Goal: Task Accomplishment & Management: Manage account settings

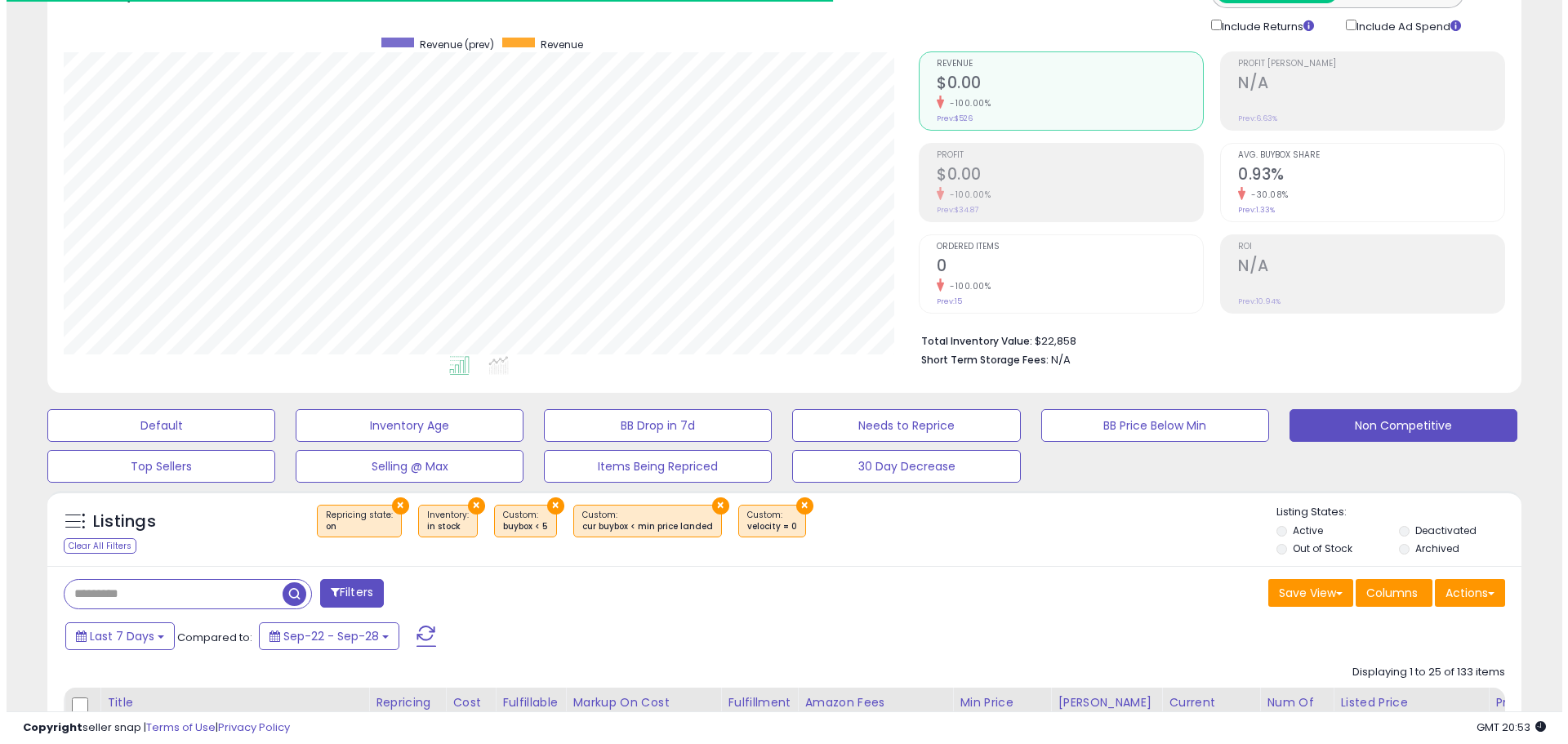
scroll to position [335, 855]
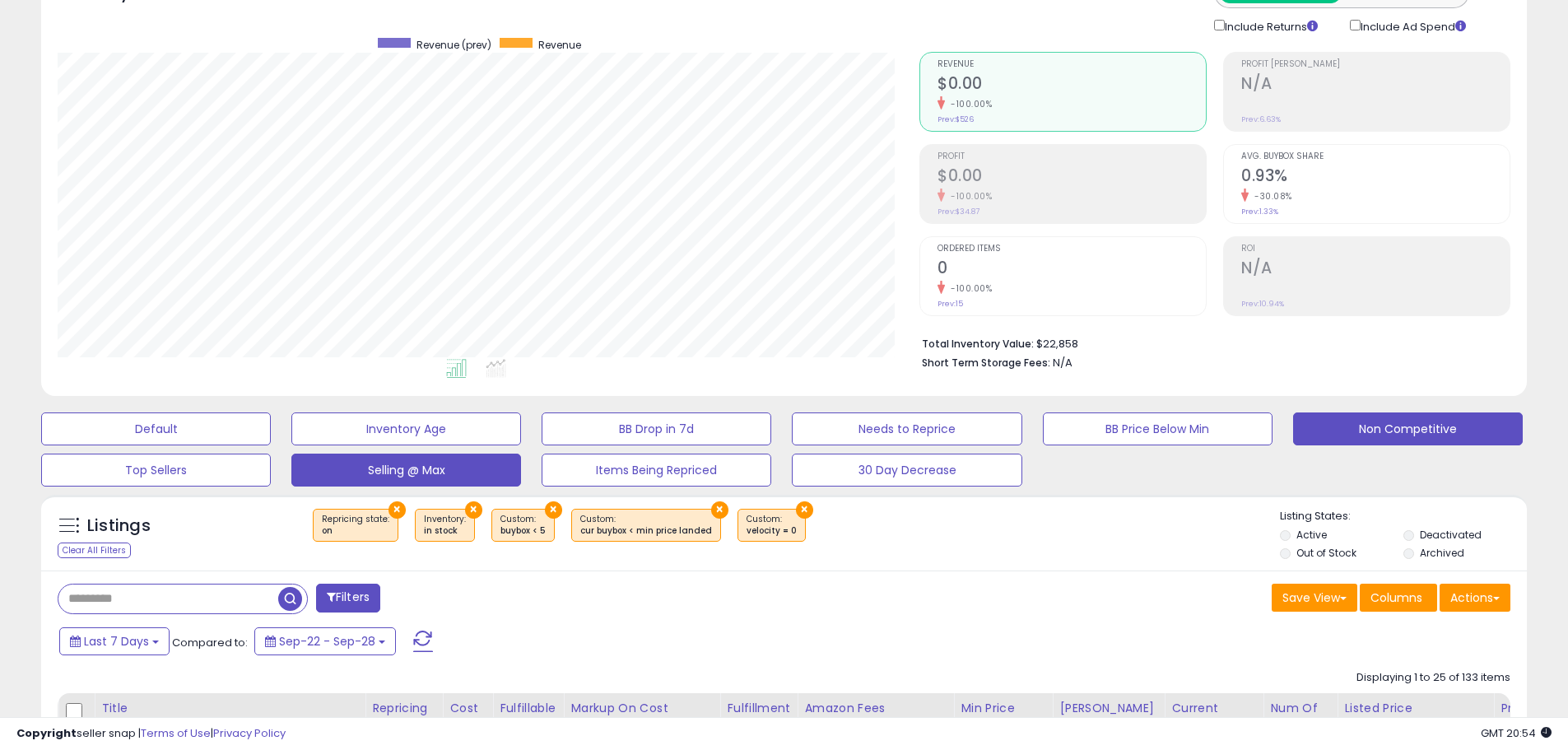
click at [449, 472] on button "Selling @ Max" at bounding box center [407, 470] width 230 height 33
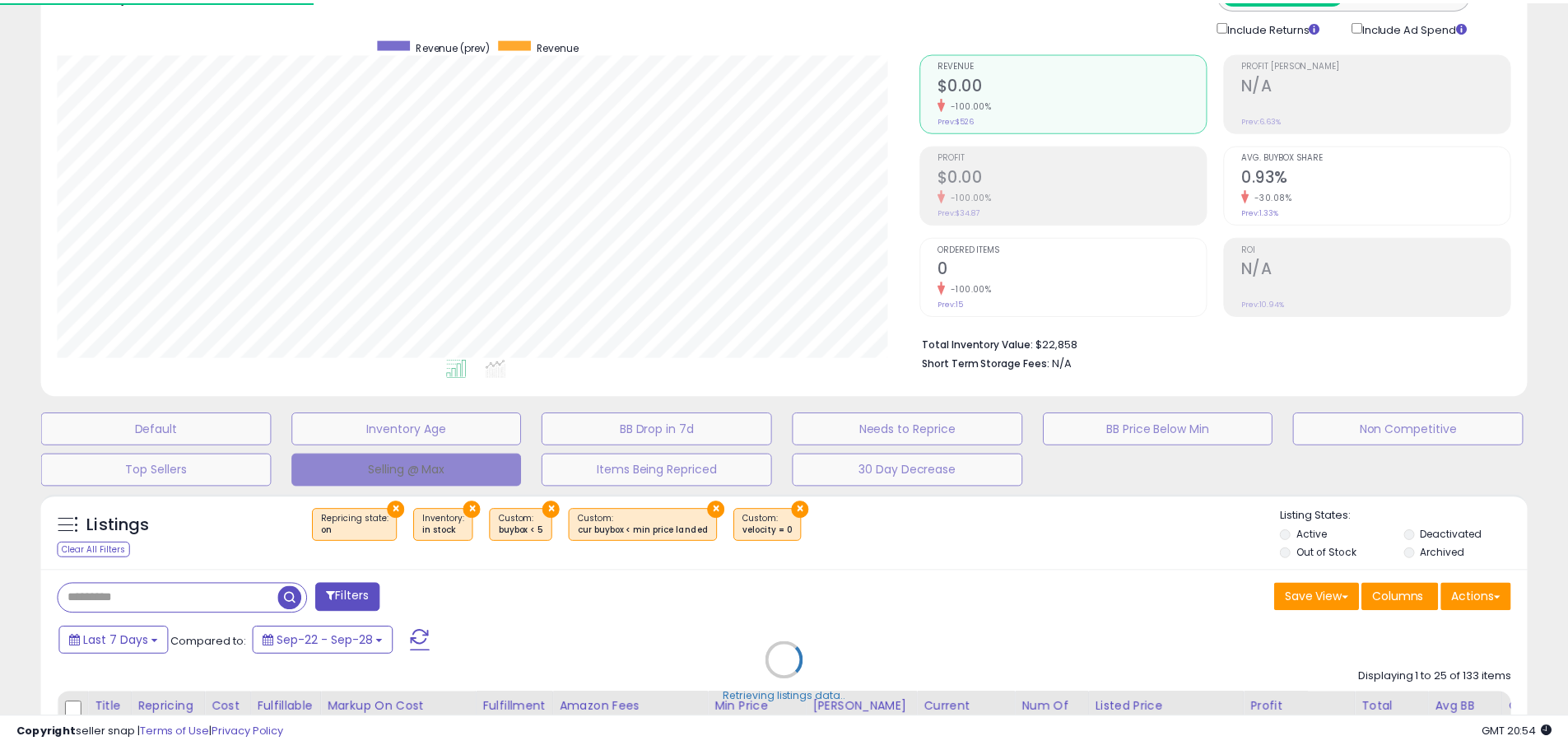
scroll to position [338, 869]
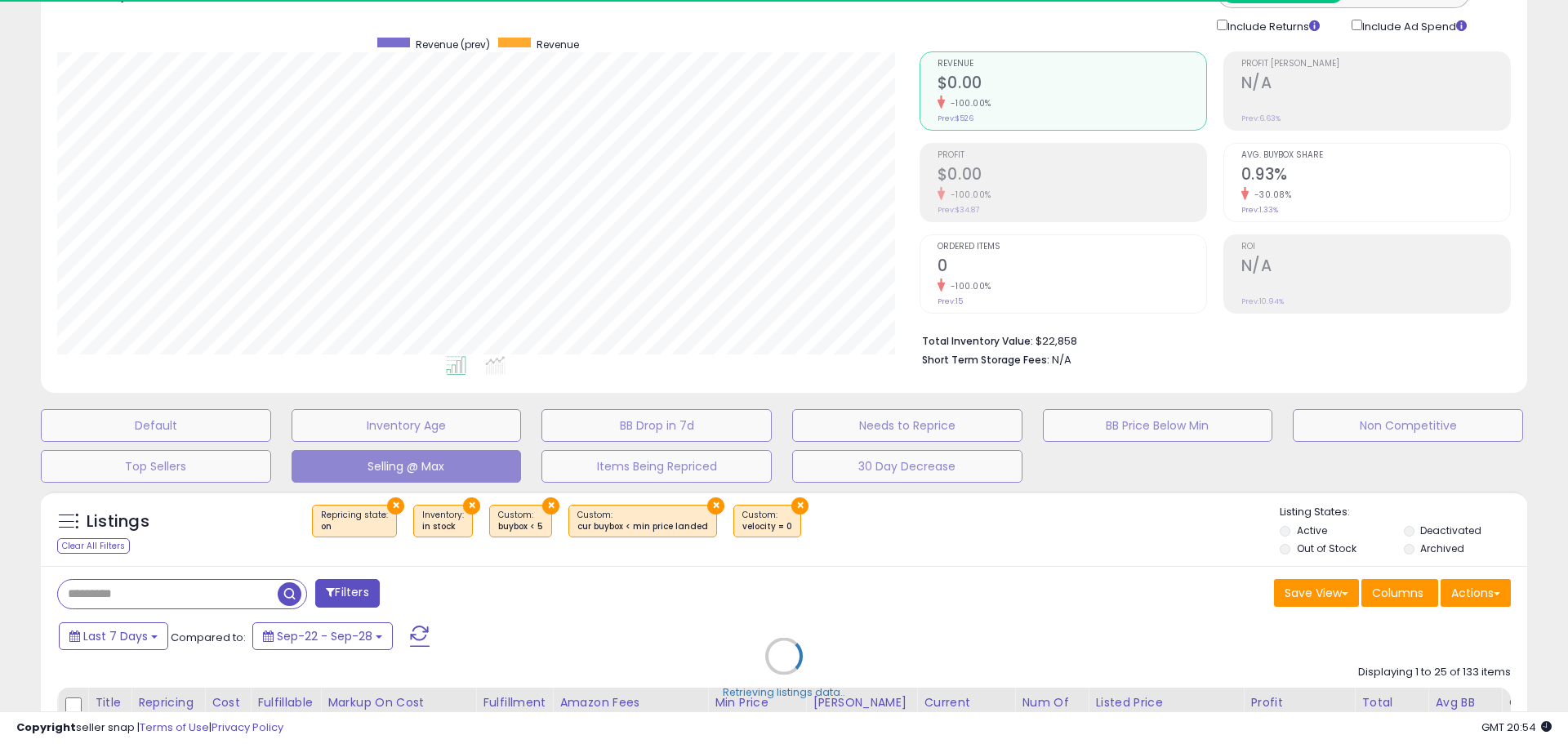
select select "**"
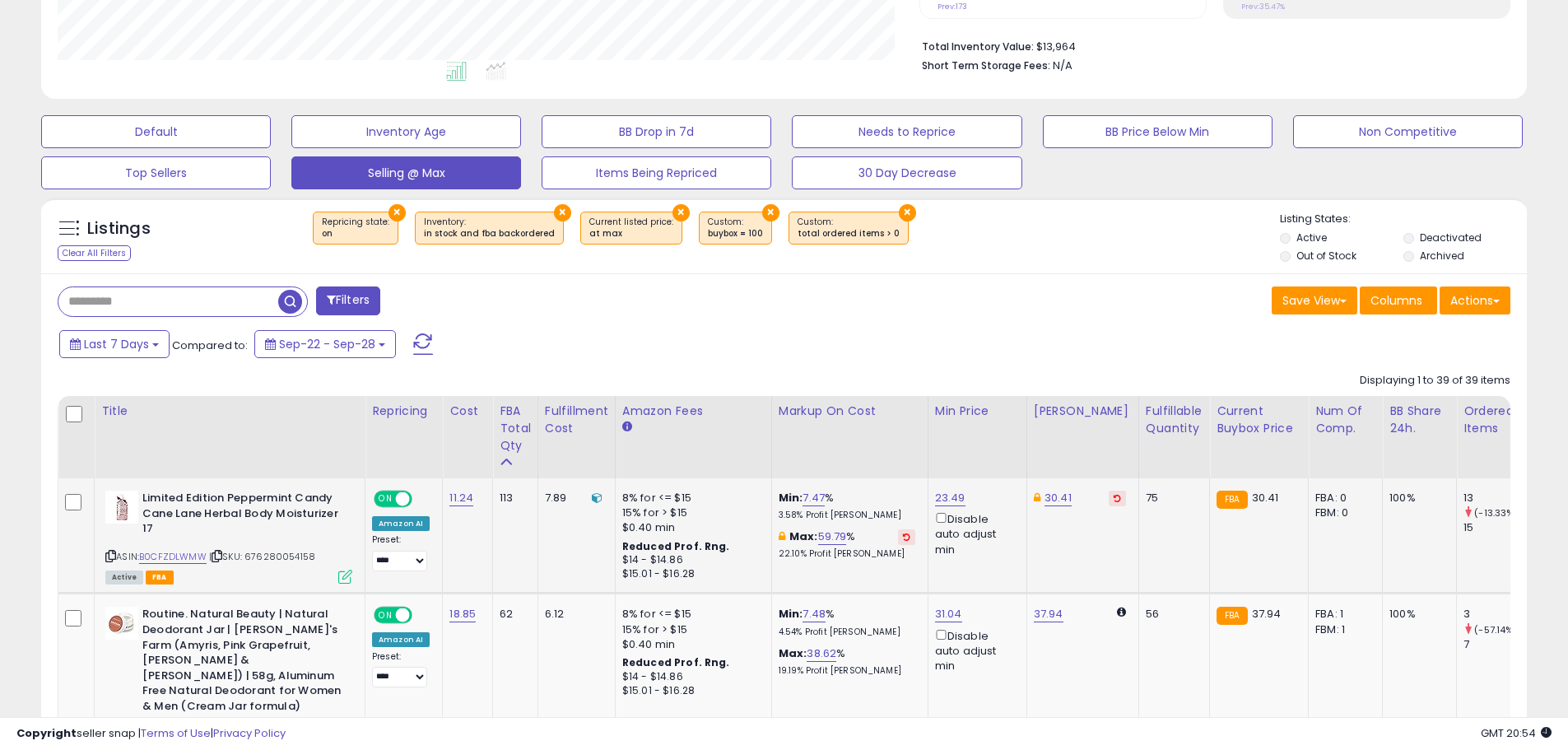
scroll to position [436, 0]
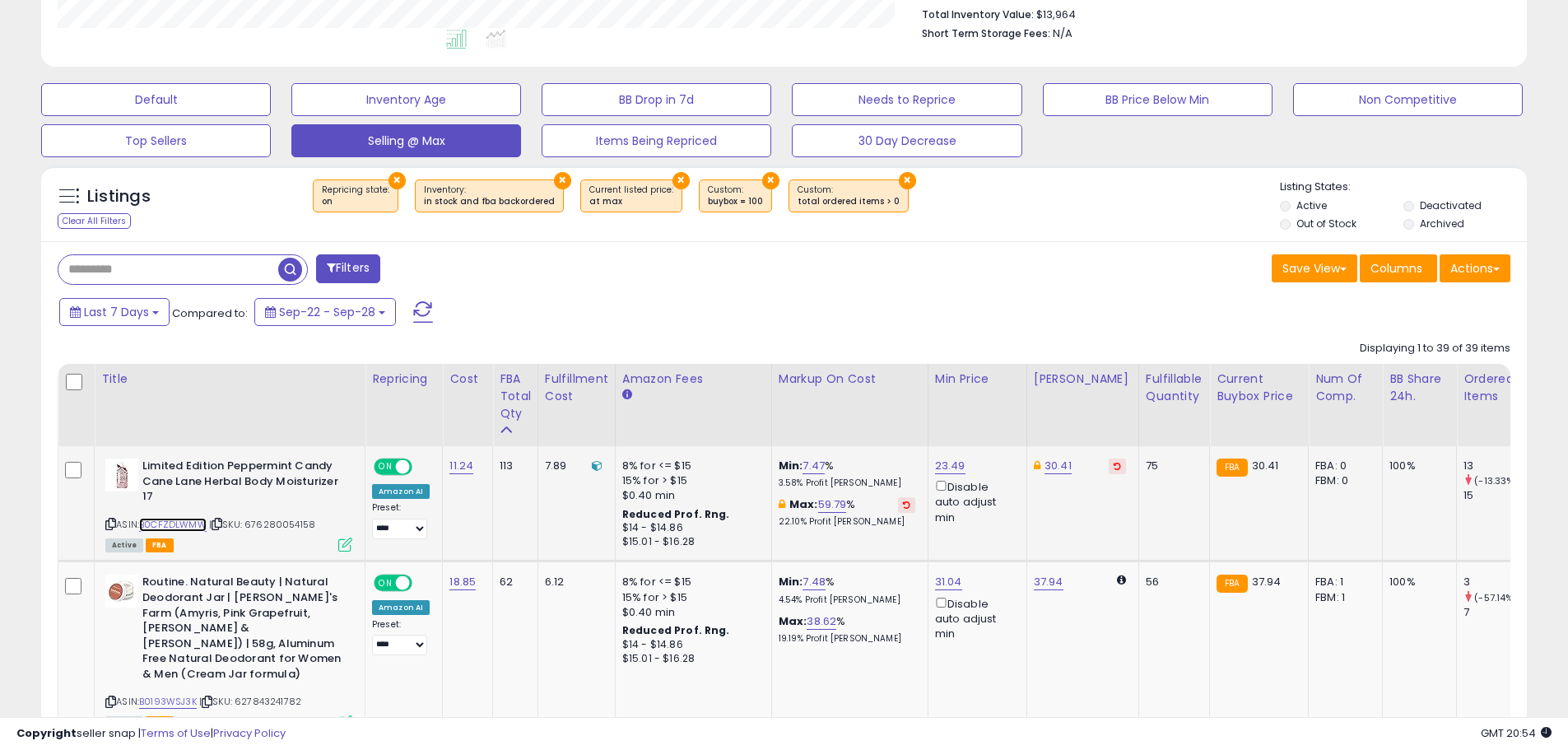
click at [191, 519] on link "B0CFZDLWMW" at bounding box center [173, 524] width 68 height 14
click at [1113, 466] on icon at bounding box center [1117, 466] width 8 height 8
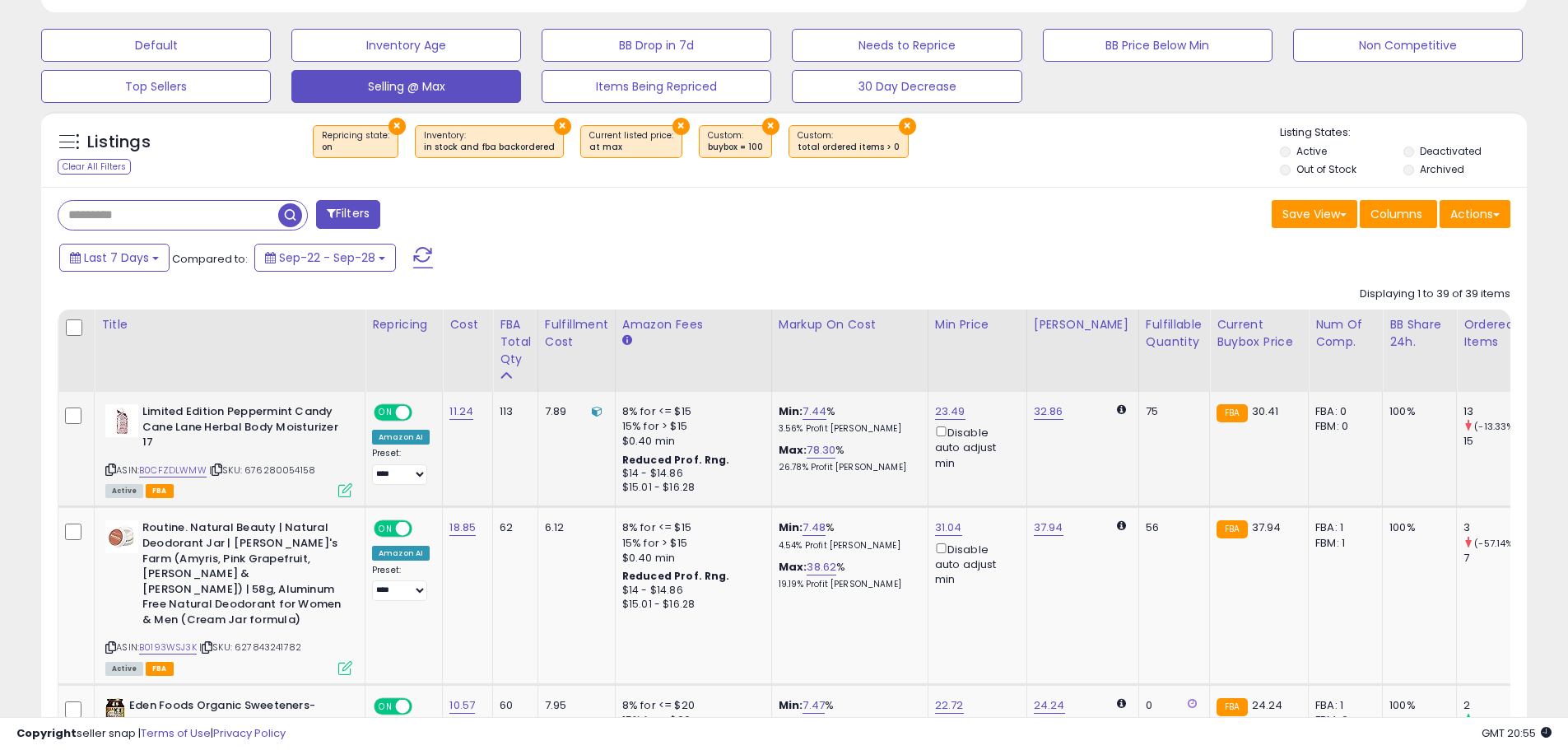
scroll to position [518, 0]
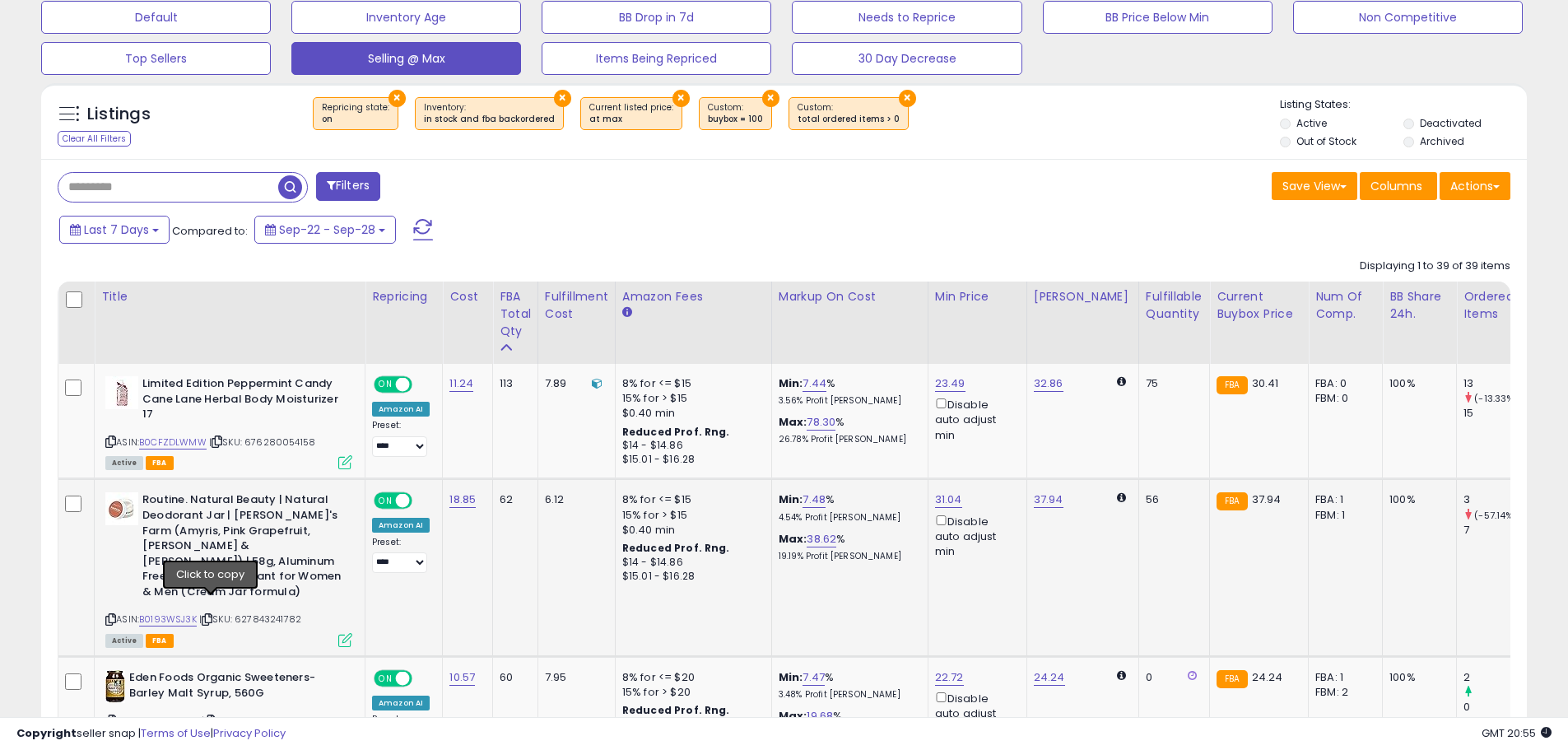
click at [212, 614] on icon at bounding box center [206, 619] width 10 height 9
click at [170, 613] on link "B0193WSJ3K" at bounding box center [168, 619] width 57 height 14
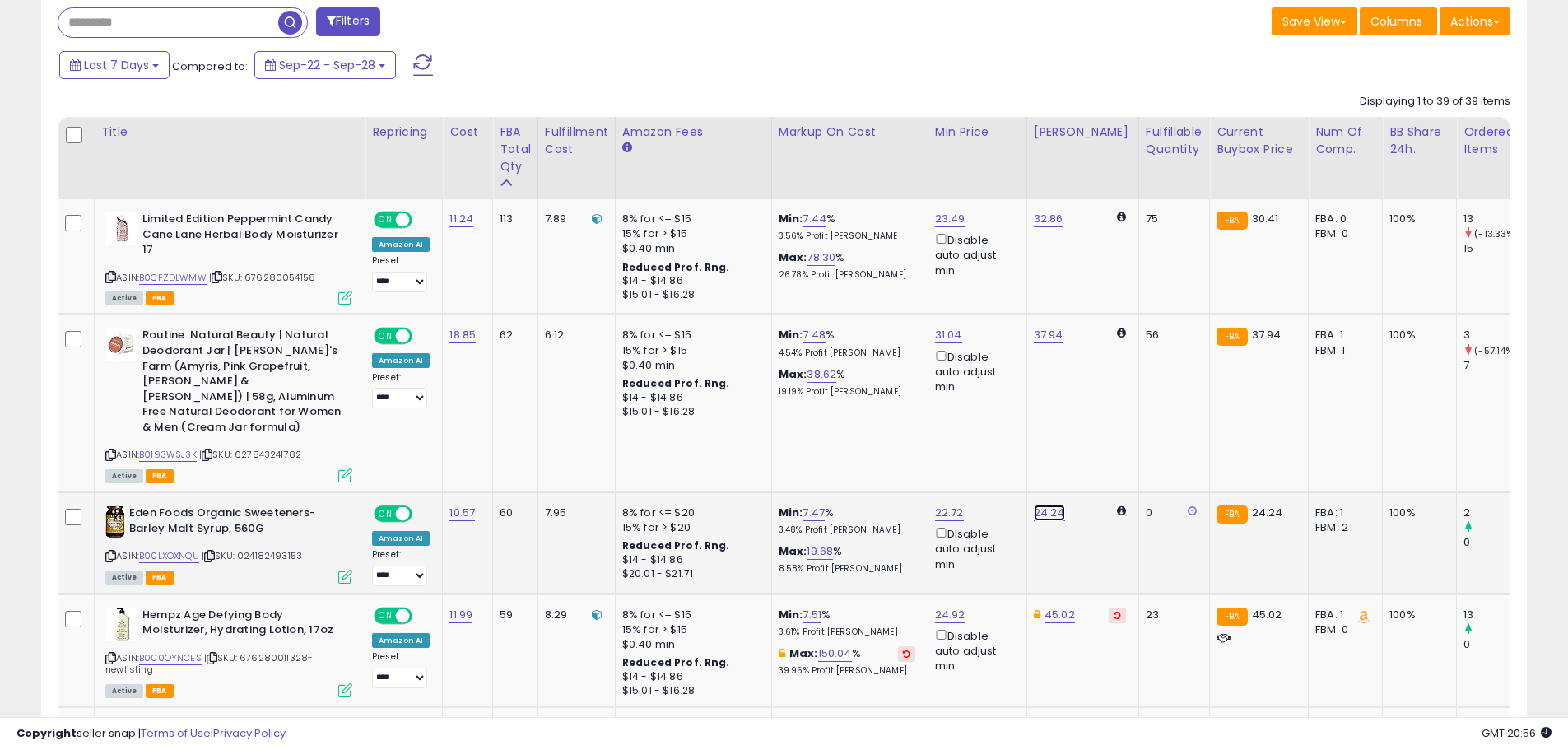
click at [1042, 504] on link "24.24" at bounding box center [1048, 512] width 31 height 16
click at [169, 549] on link "B00LXOXNQU" at bounding box center [169, 555] width 60 height 14
drag, startPoint x: 980, startPoint y: 447, endPoint x: 833, endPoint y: 449, distance: 147.0
type input "*****"
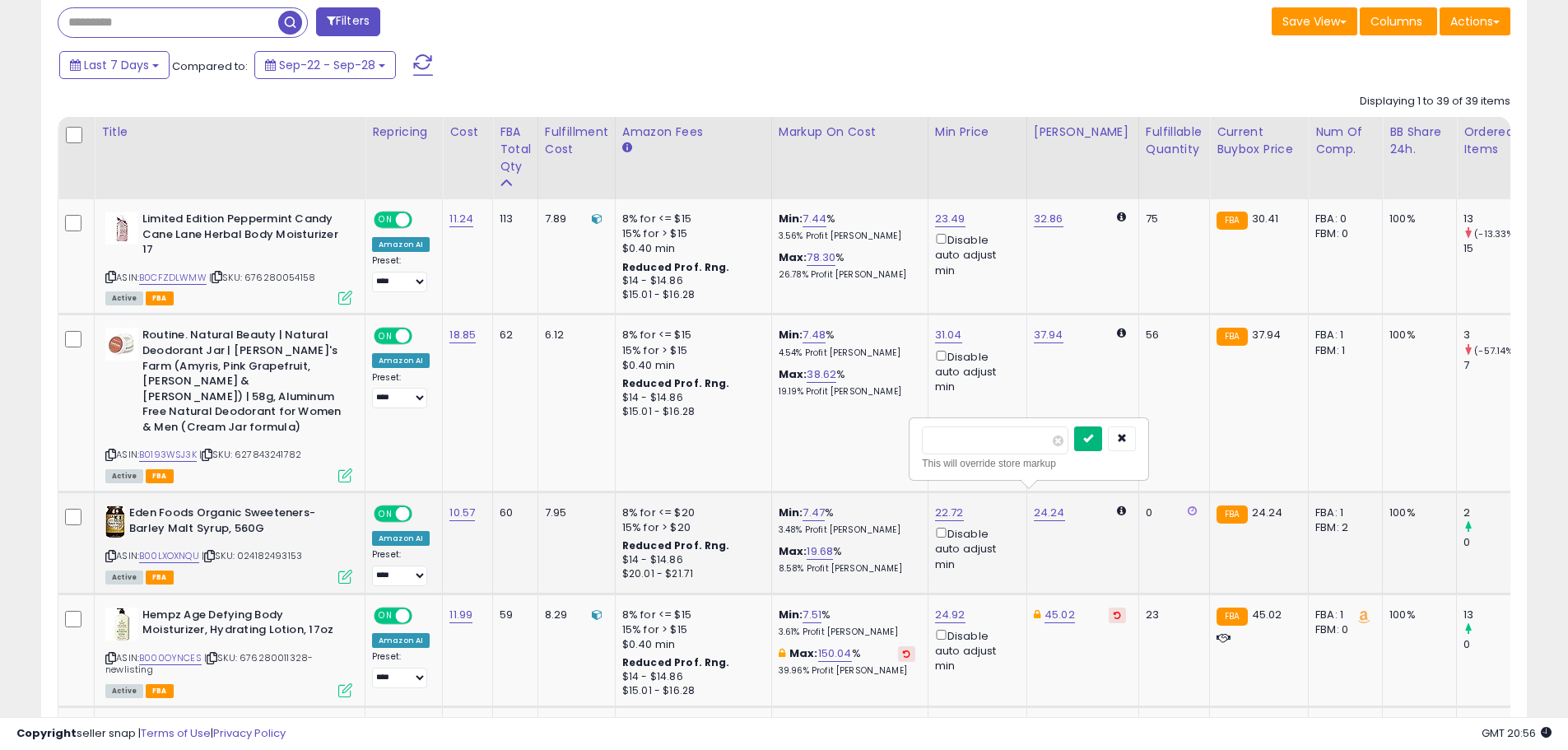
click at [1093, 438] on icon "submit" at bounding box center [1088, 438] width 9 height 9
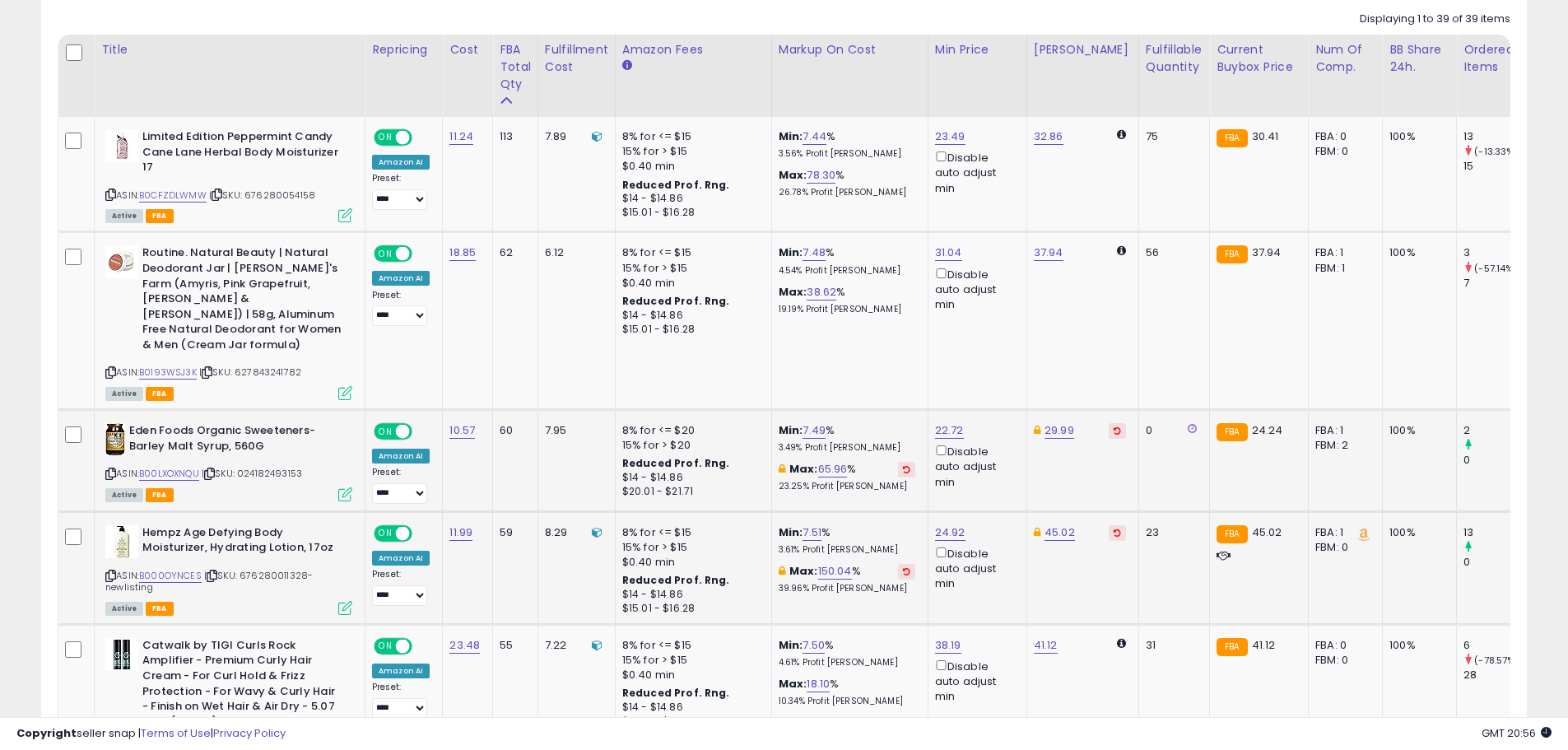
click at [1109, 525] on button at bounding box center [1117, 533] width 17 height 16
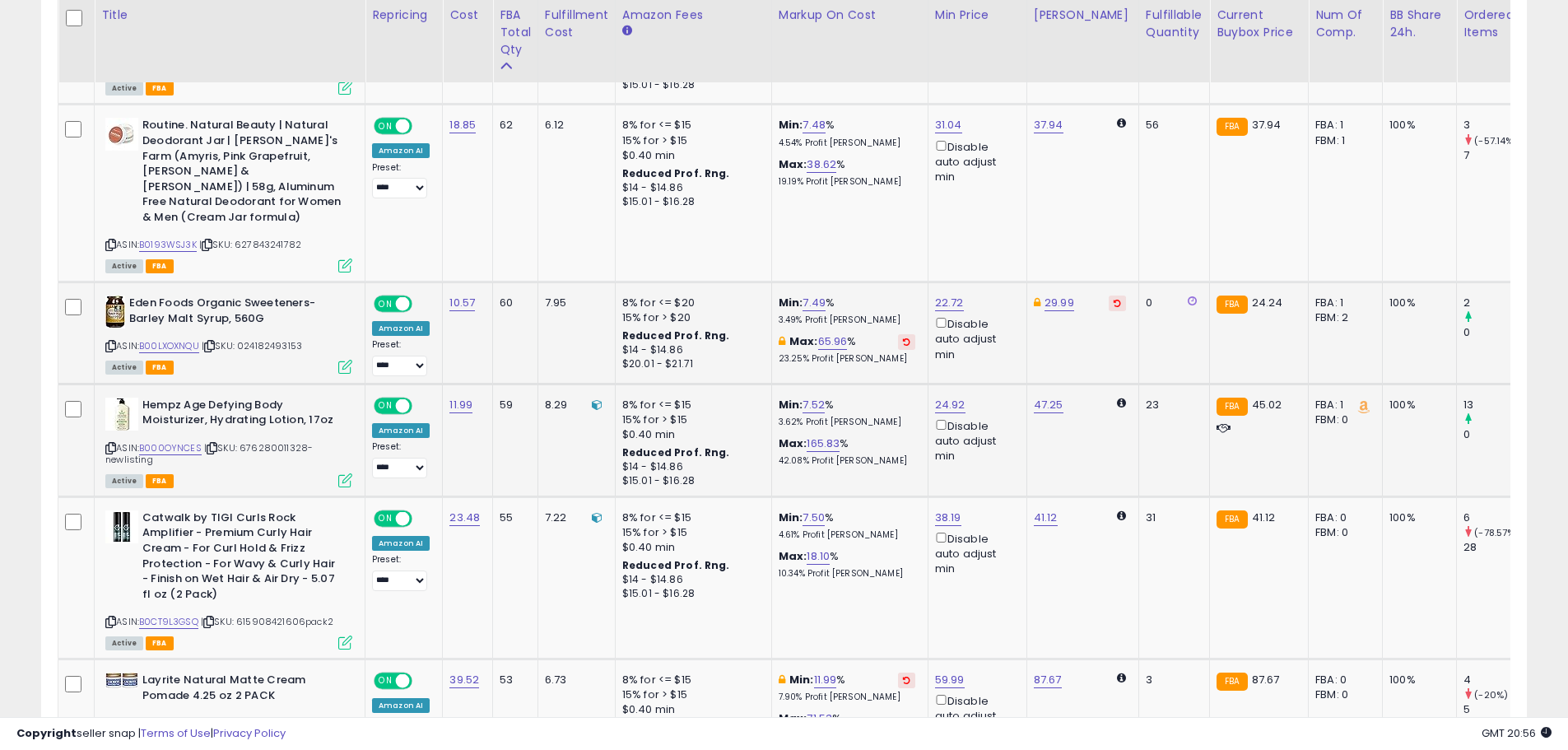
scroll to position [929, 0]
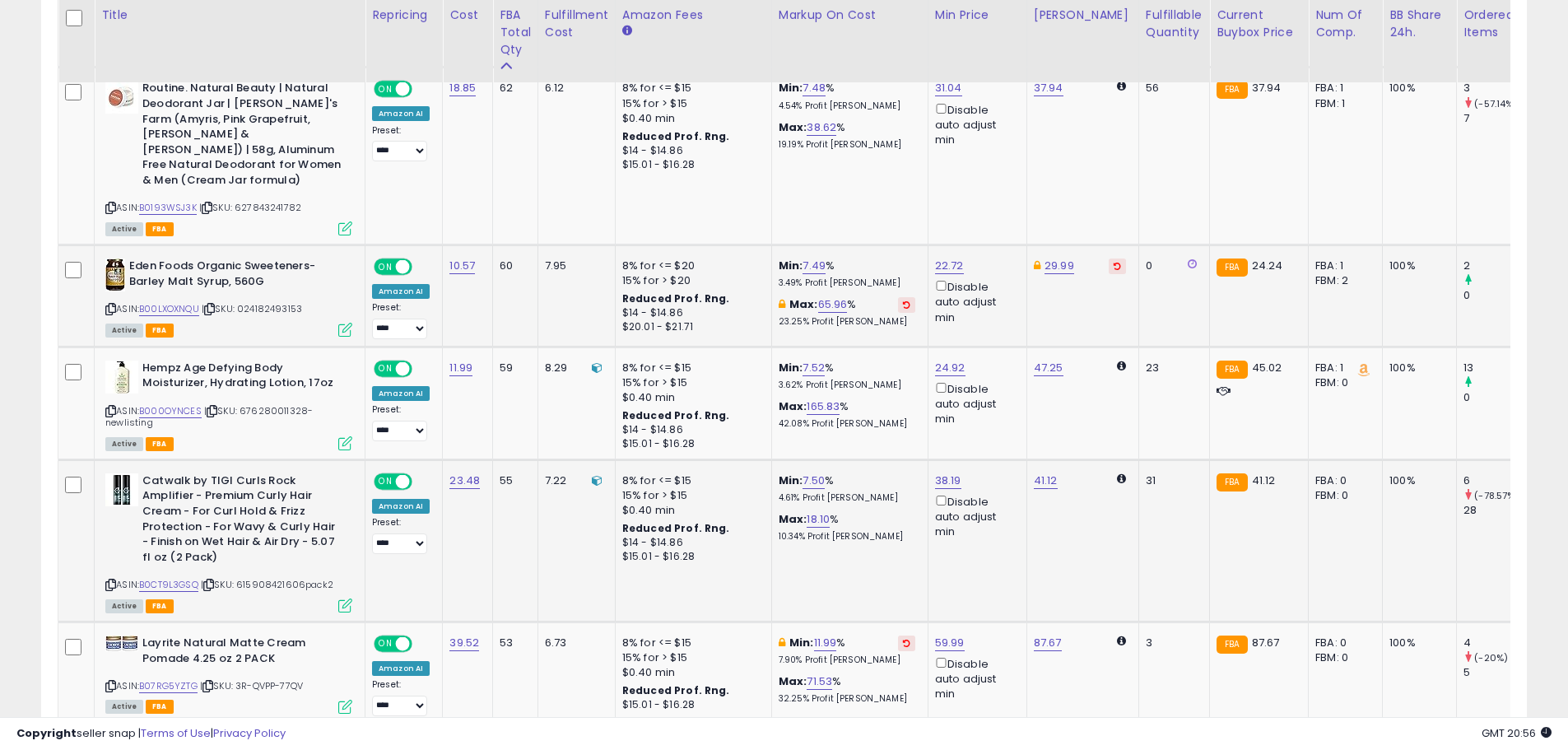
click at [1045, 459] on td "41.12" at bounding box center [1081, 540] width 112 height 162
click at [1043, 472] on link "41.12" at bounding box center [1045, 480] width 24 height 16
drag, startPoint x: 927, startPoint y: 407, endPoint x: 885, endPoint y: 407, distance: 42.0
click at [161, 578] on link "B0CT9L3GSQ" at bounding box center [168, 584] width 59 height 14
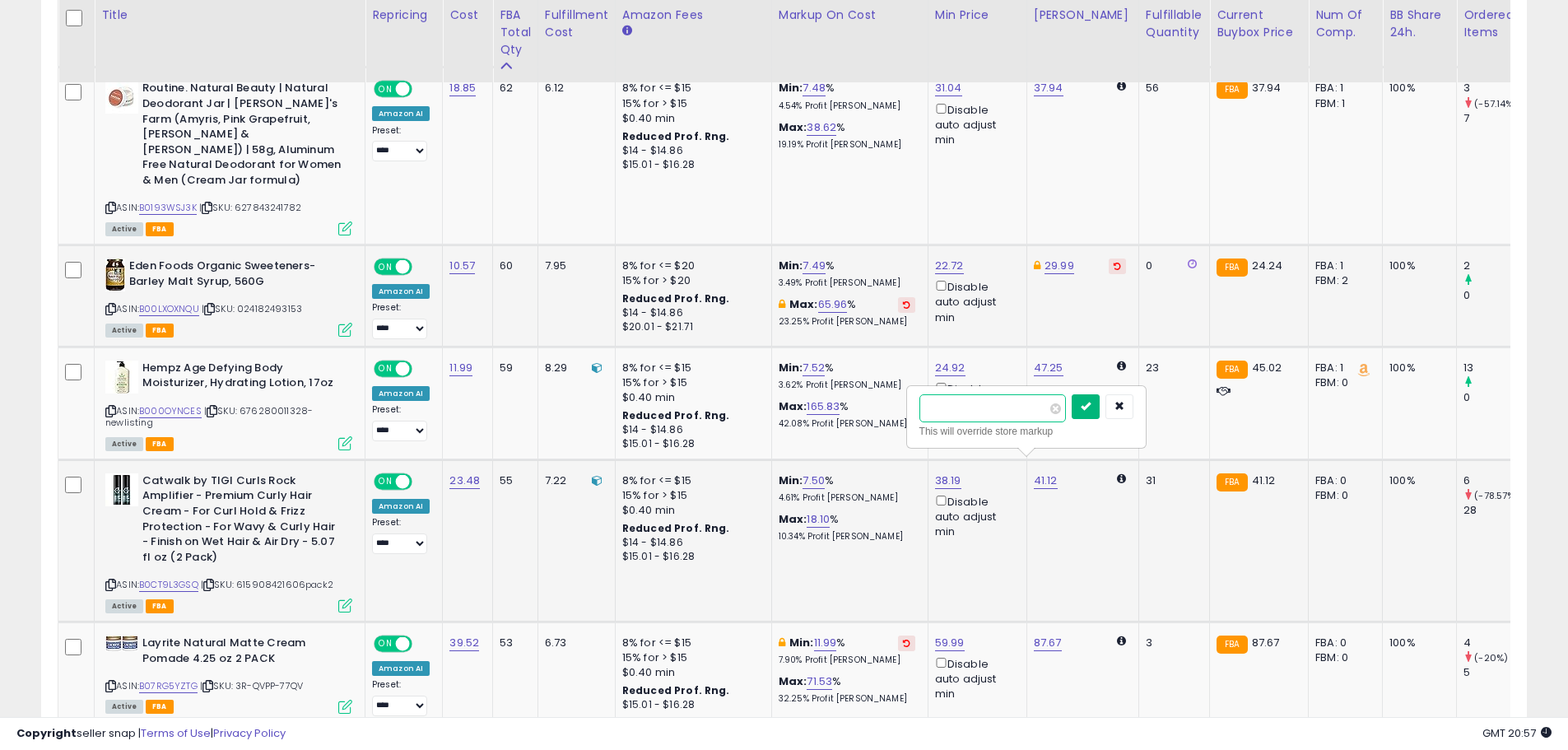
type input "*****"
click at [1099, 399] on button "submit" at bounding box center [1085, 407] width 28 height 24
click at [943, 472] on link "38.19" at bounding box center [948, 480] width 26 height 16
drag, startPoint x: 857, startPoint y: 405, endPoint x: 776, endPoint y: 402, distance: 81.1
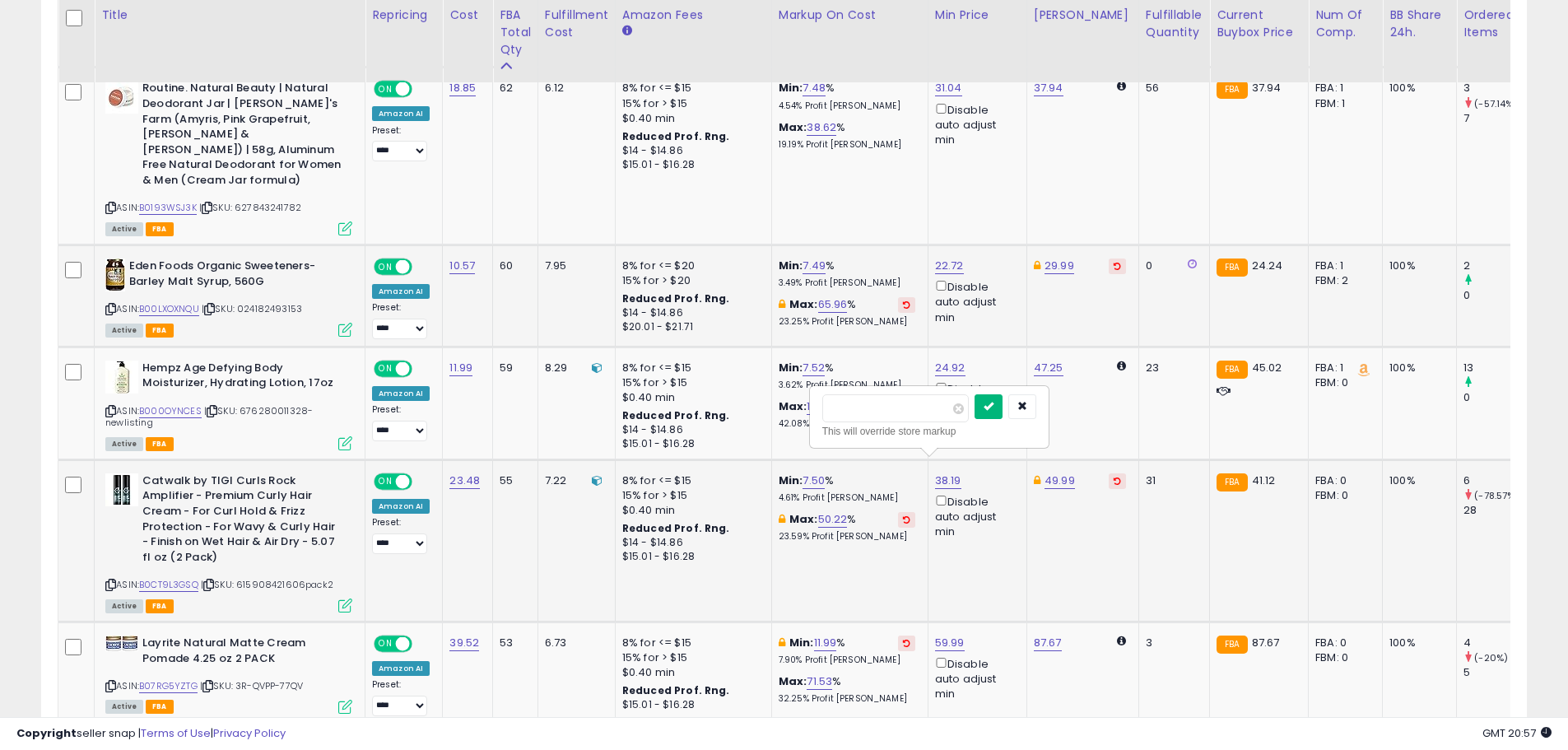
type input "*****"
click at [993, 409] on icon "submit" at bounding box center [988, 406] width 9 height 9
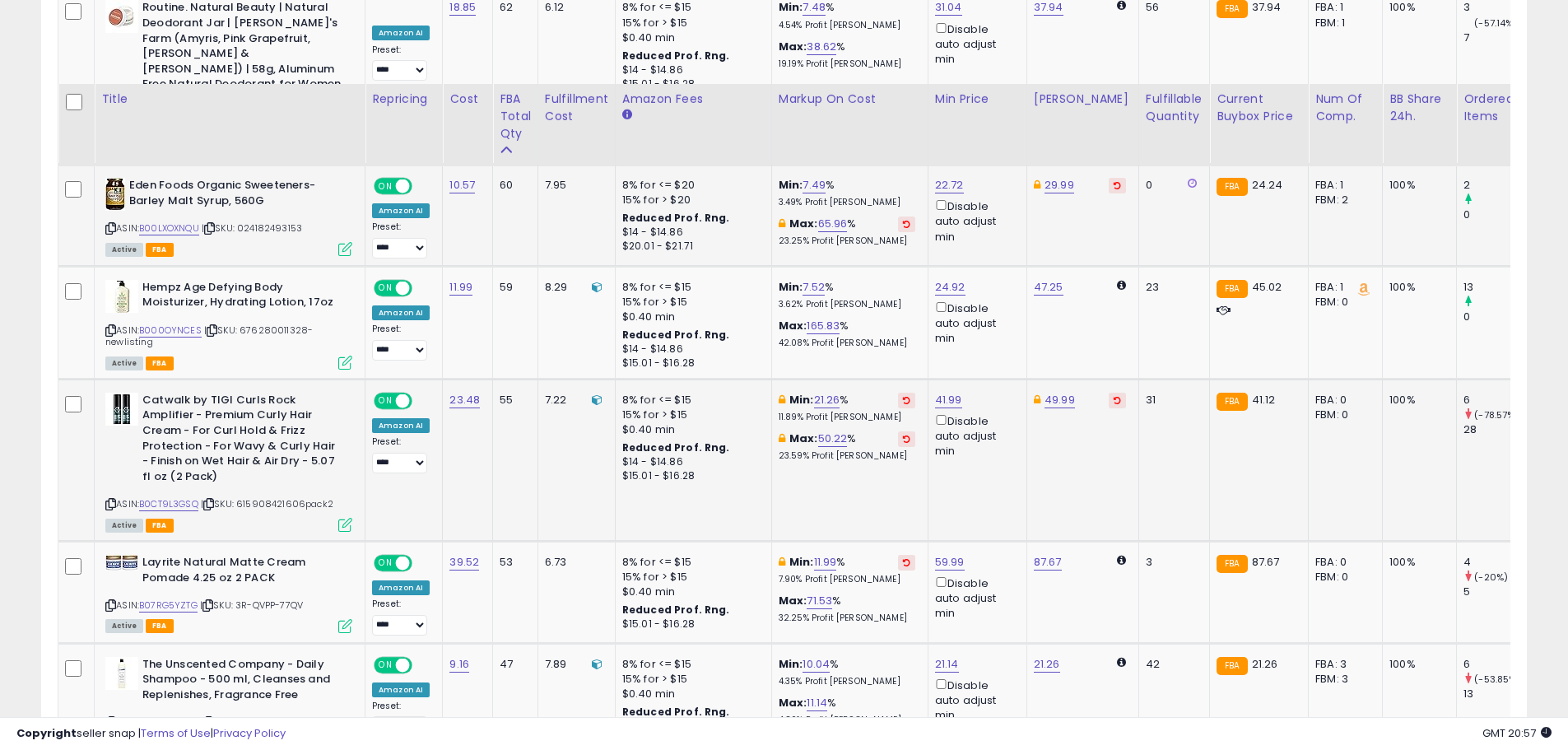
scroll to position [1093, 0]
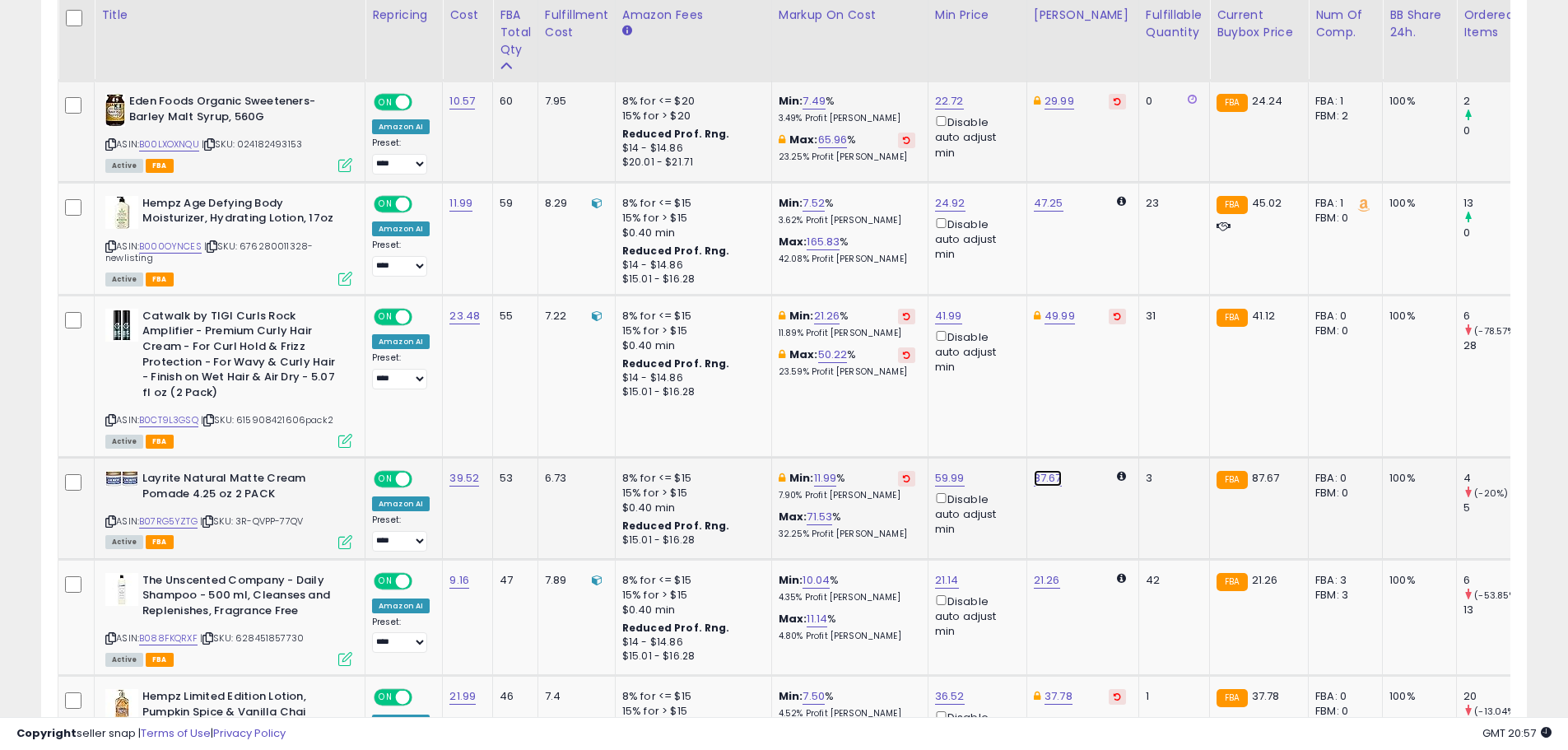
click at [1038, 470] on link "87.67" at bounding box center [1048, 477] width 28 height 16
drag, startPoint x: 992, startPoint y: 403, endPoint x: 898, endPoint y: 407, distance: 94.1
drag, startPoint x: 1000, startPoint y: 407, endPoint x: 904, endPoint y: 412, distance: 96.1
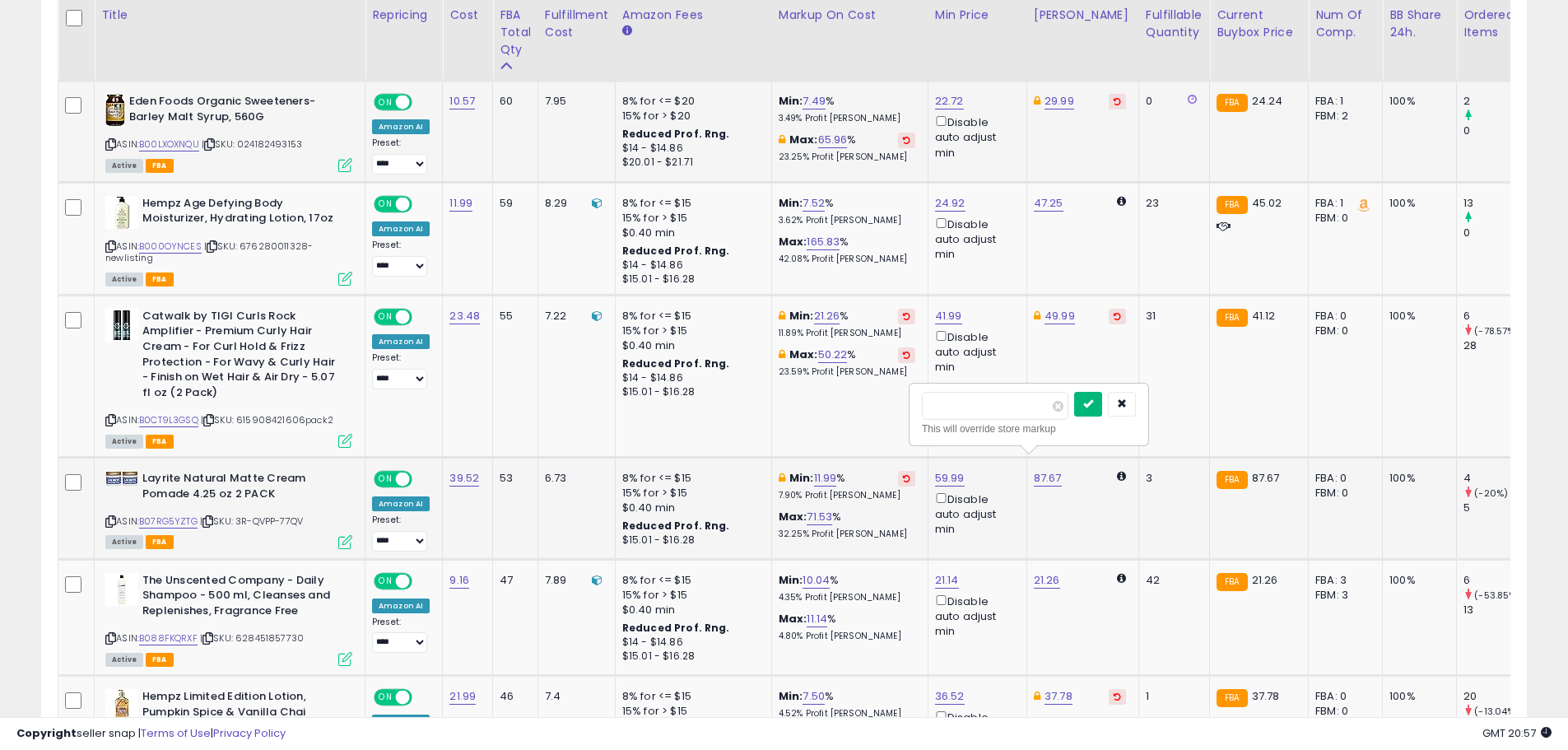
type input "*****"
click at [1093, 399] on icon "submit" at bounding box center [1088, 403] width 9 height 9
click at [173, 515] on link "B07RG5YZTG" at bounding box center [168, 521] width 58 height 14
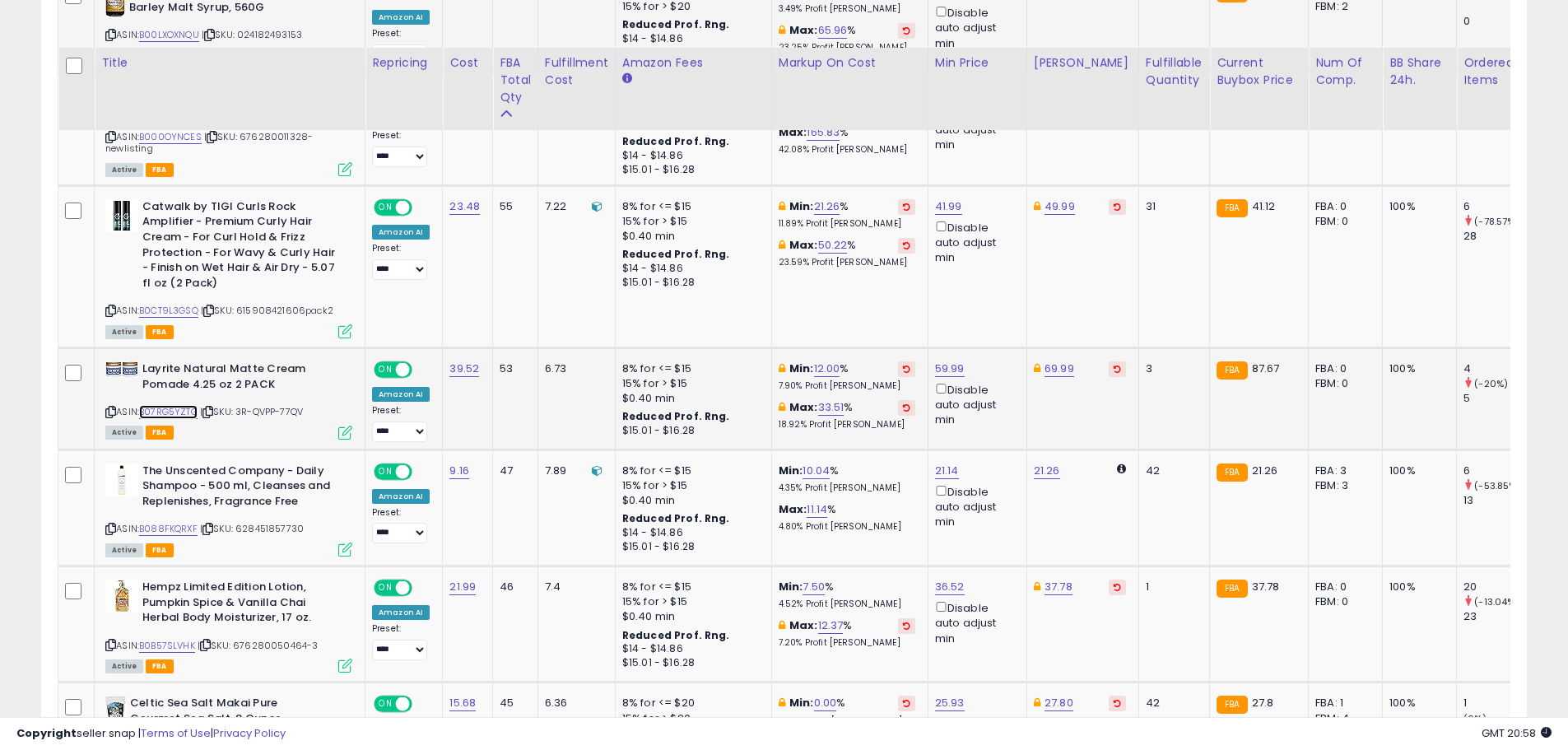
scroll to position [1258, 0]
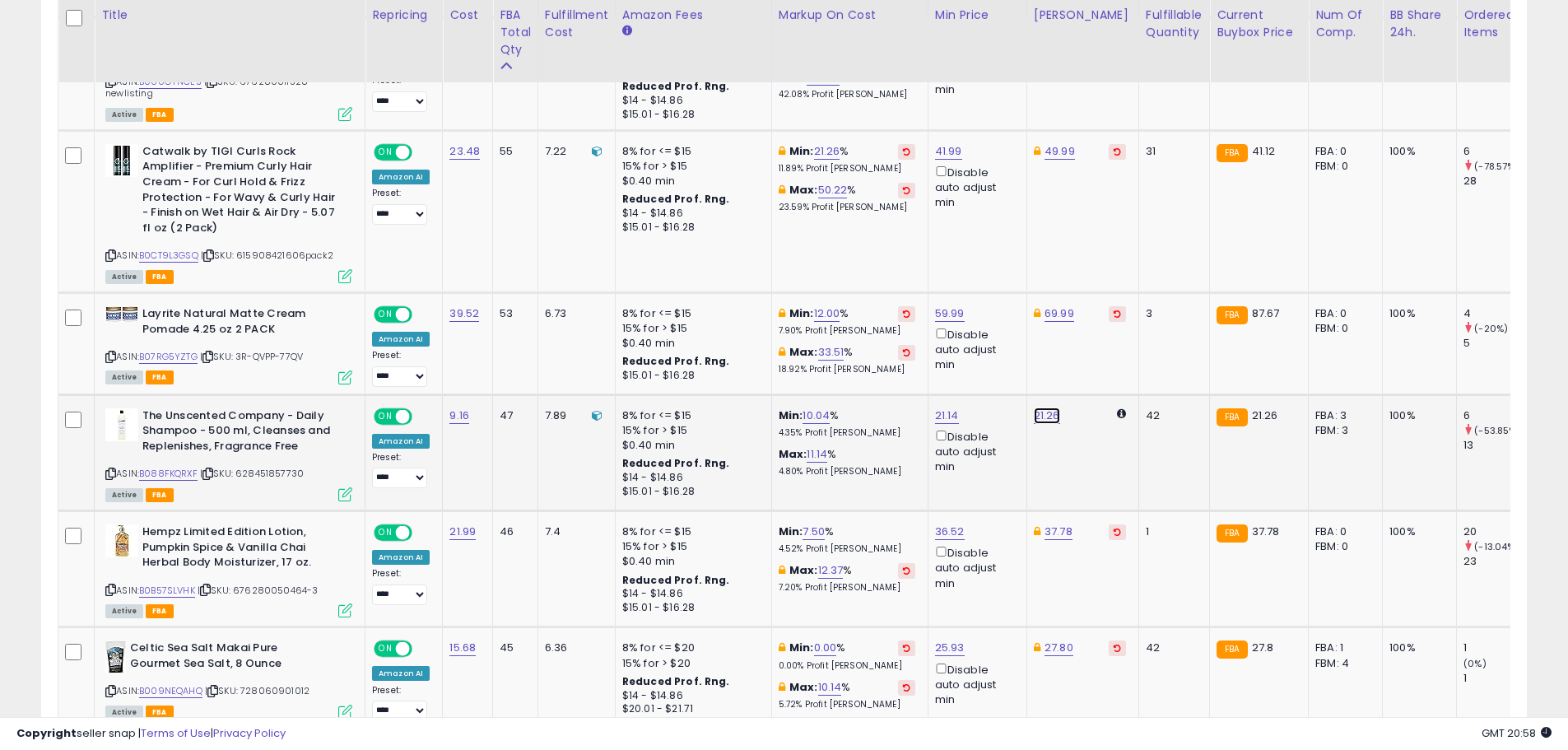
click at [1040, 407] on link "21.26" at bounding box center [1047, 415] width 26 height 16
drag, startPoint x: 976, startPoint y: 344, endPoint x: 874, endPoint y: 352, distance: 102.3
type input "*****"
click at [1091, 338] on icon "submit" at bounding box center [1086, 341] width 9 height 9
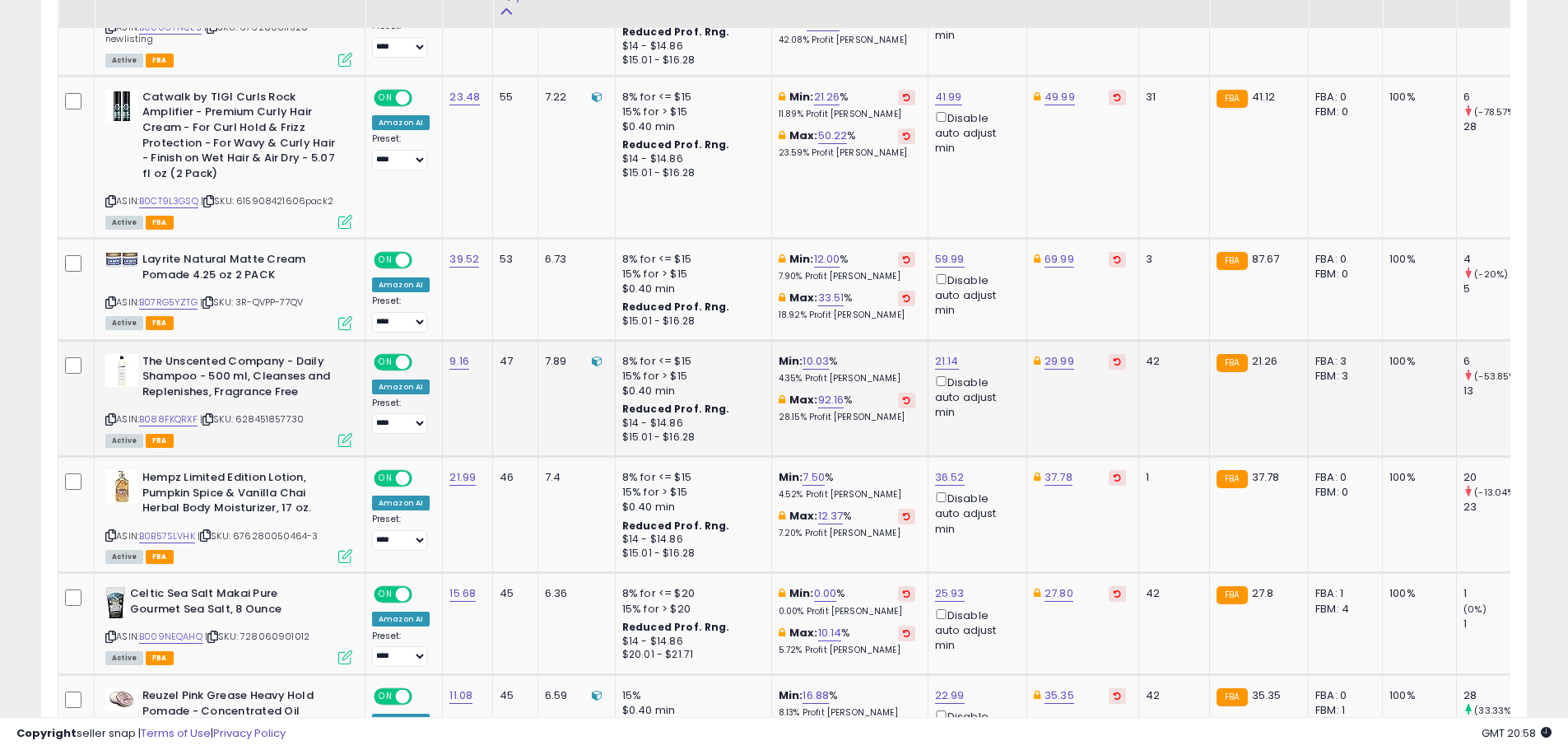
scroll to position [1340, 0]
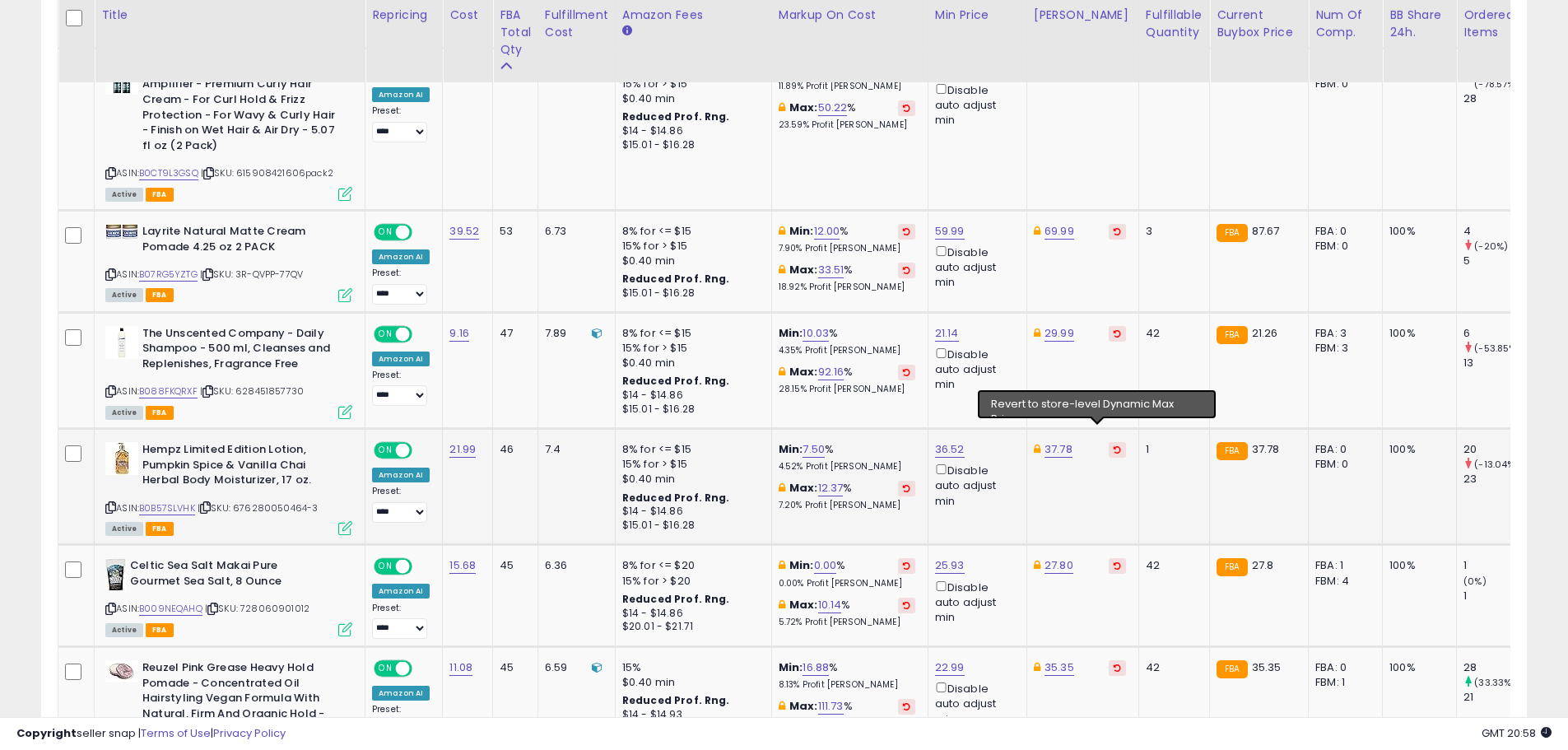
click at [1113, 445] on icon at bounding box center [1117, 449] width 8 height 8
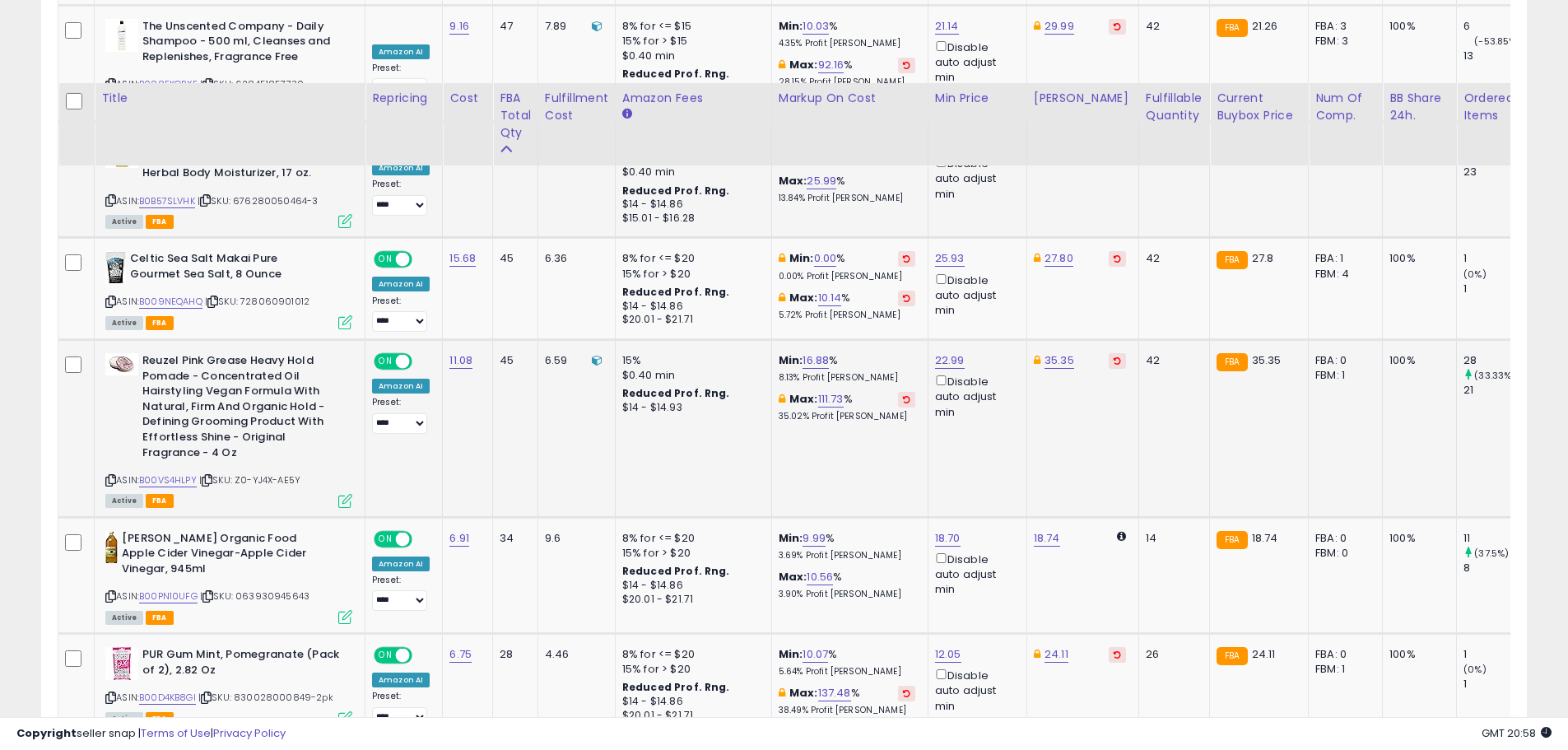
scroll to position [1752, 0]
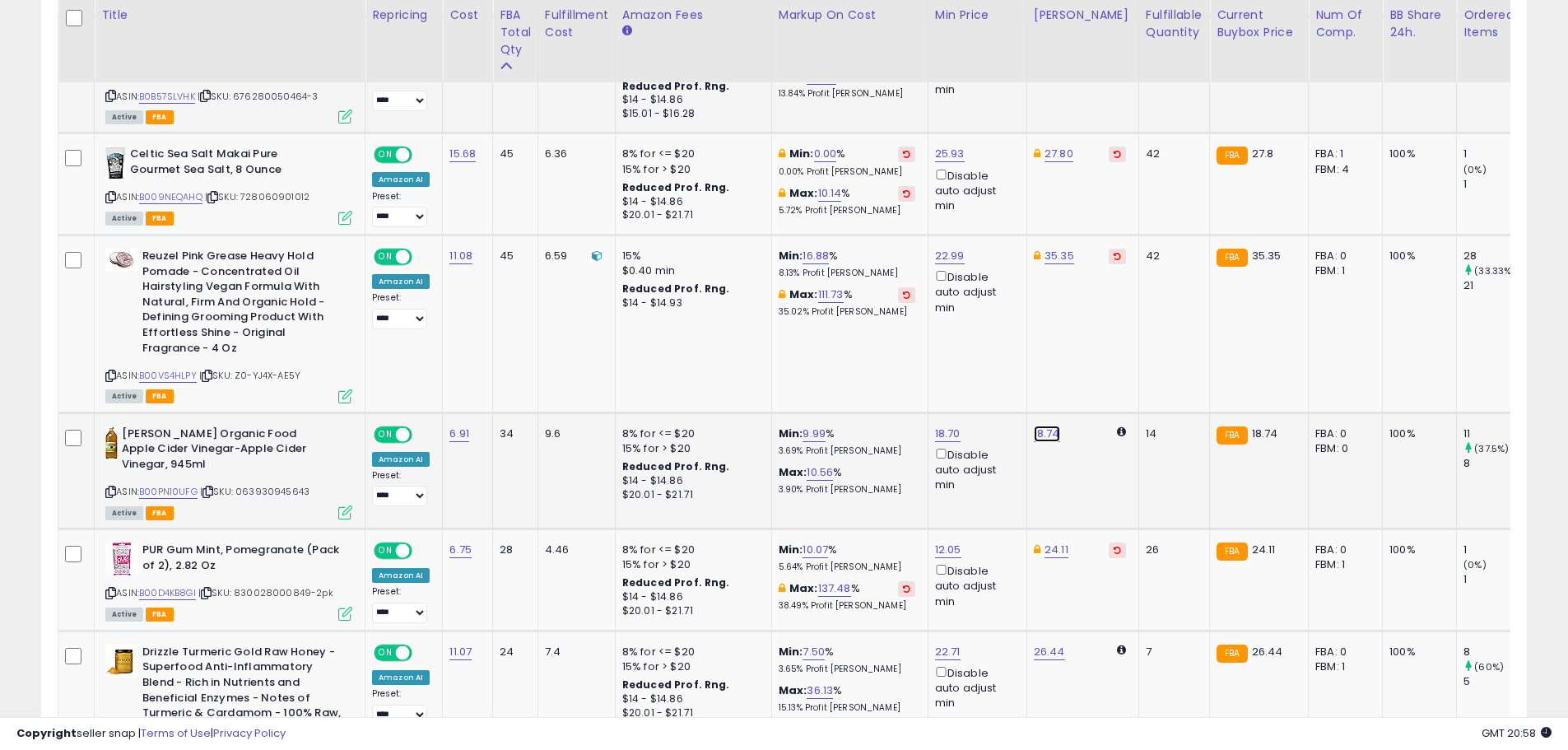
click at [1037, 425] on link "18.74" at bounding box center [1047, 433] width 26 height 16
drag, startPoint x: 982, startPoint y: 360, endPoint x: 842, endPoint y: 360, distance: 140.0
type input "*****"
click at [1091, 354] on icon "submit" at bounding box center [1086, 359] width 9 height 9
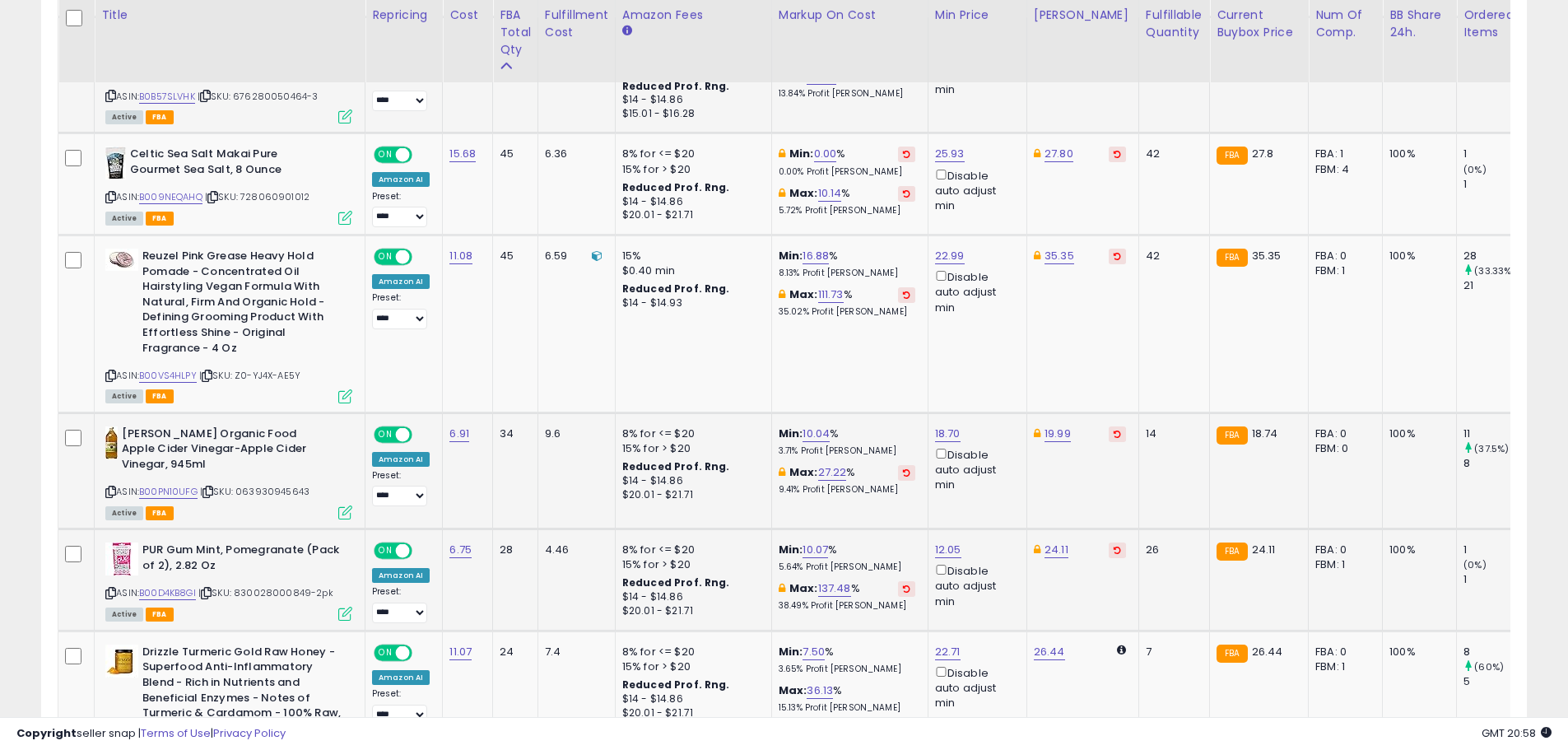
click at [1109, 542] on button at bounding box center [1117, 550] width 17 height 16
click at [1046, 541] on link "30.92" at bounding box center [1048, 549] width 29 height 16
drag, startPoint x: 996, startPoint y: 467, endPoint x: 884, endPoint y: 484, distance: 113.3
type input "*****"
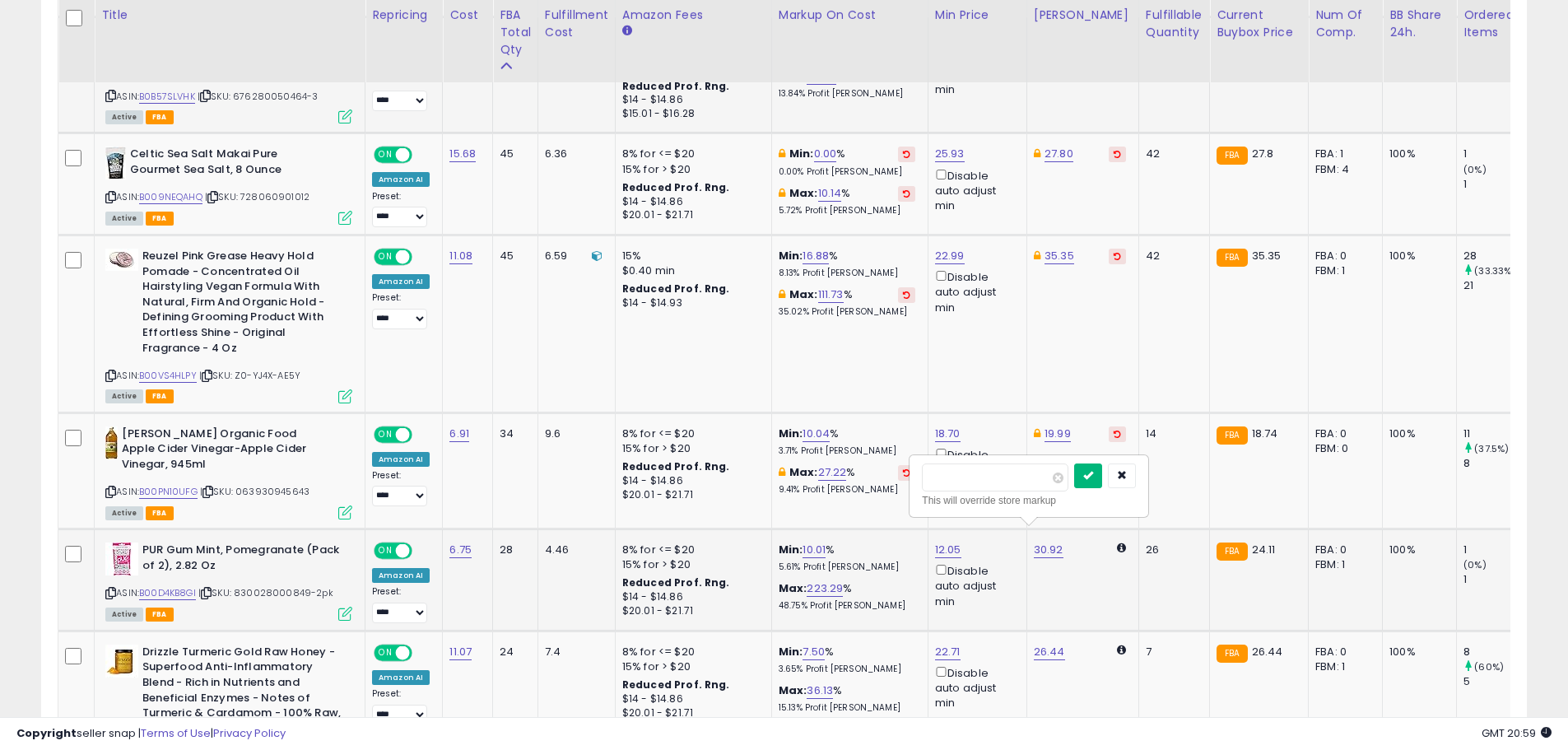
click at [1093, 476] on icon "submit" at bounding box center [1088, 474] width 9 height 9
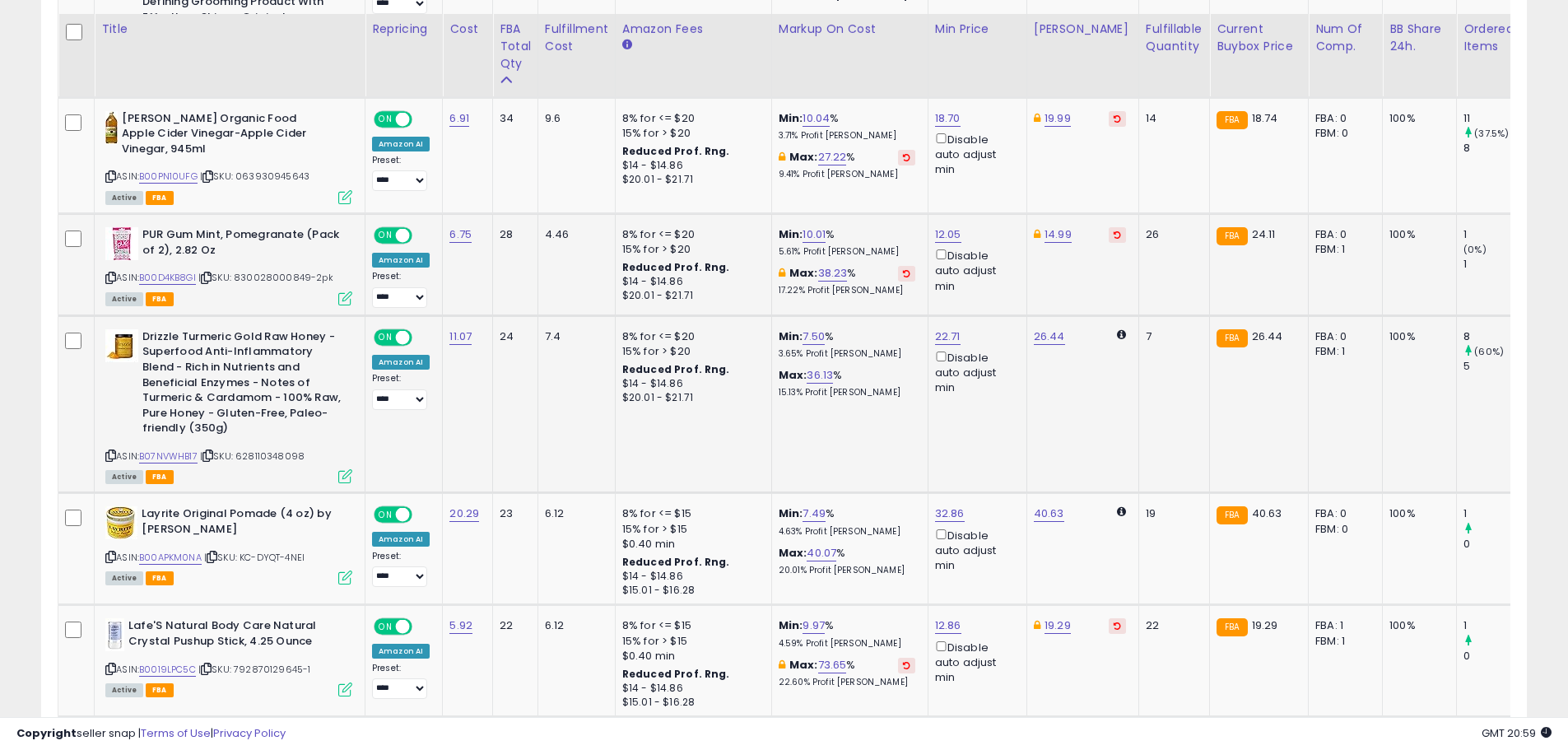
scroll to position [2081, 0]
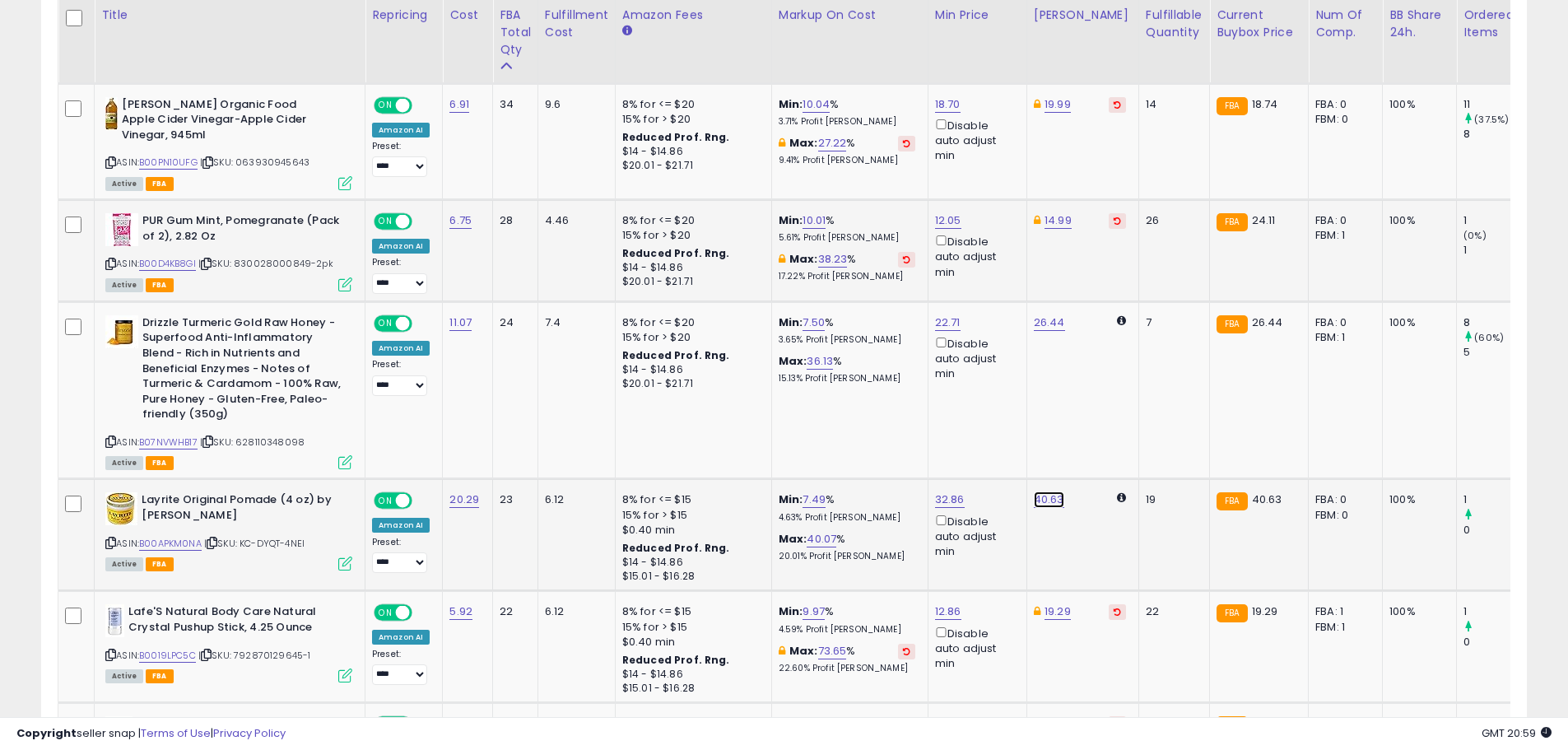
click at [1040, 491] on link "40.63" at bounding box center [1048, 499] width 30 height 16
drag, startPoint x: 986, startPoint y: 428, endPoint x: 882, endPoint y: 448, distance: 105.9
type input "*****"
click at [1094, 424] on icon "submit" at bounding box center [1089, 425] width 9 height 9
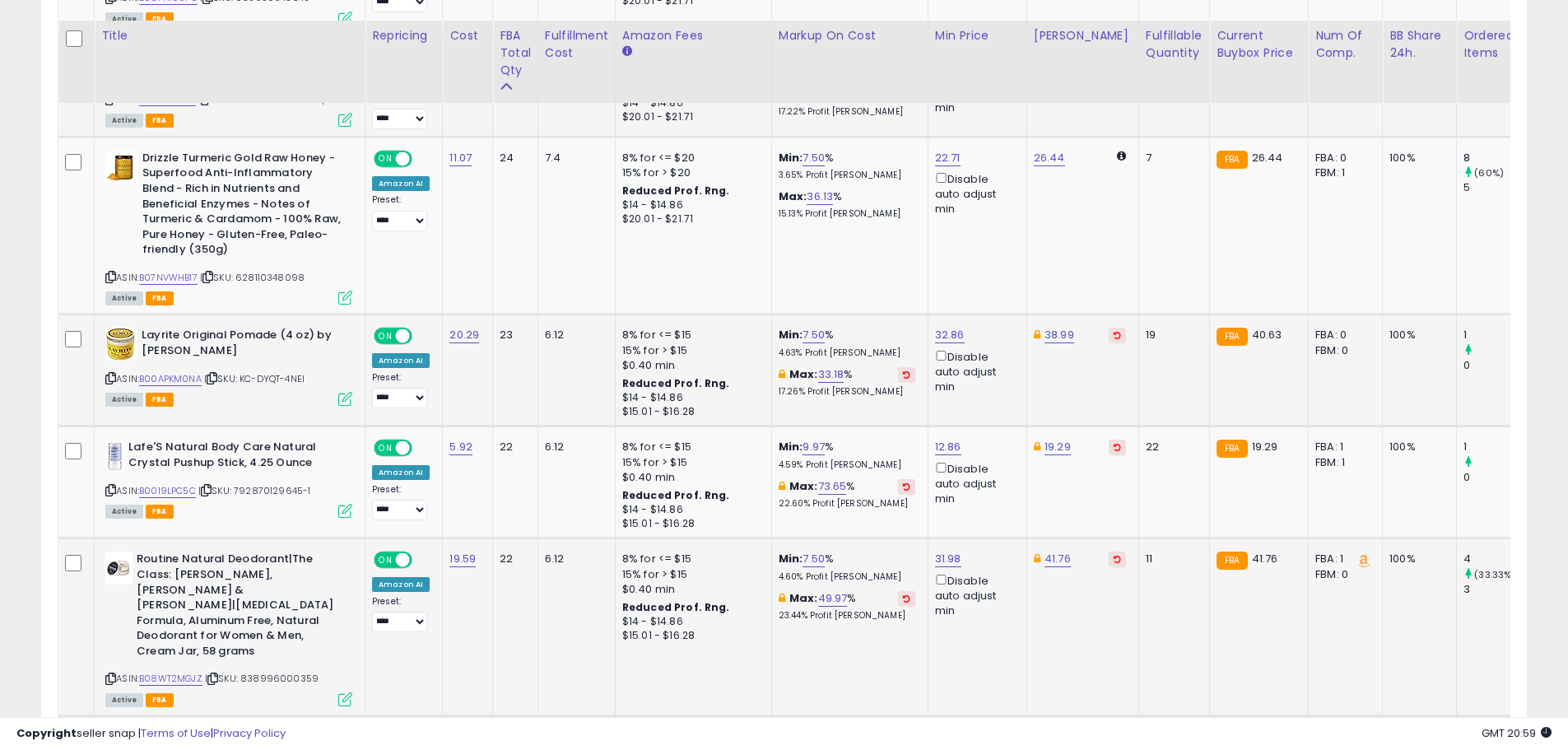
scroll to position [2328, 0]
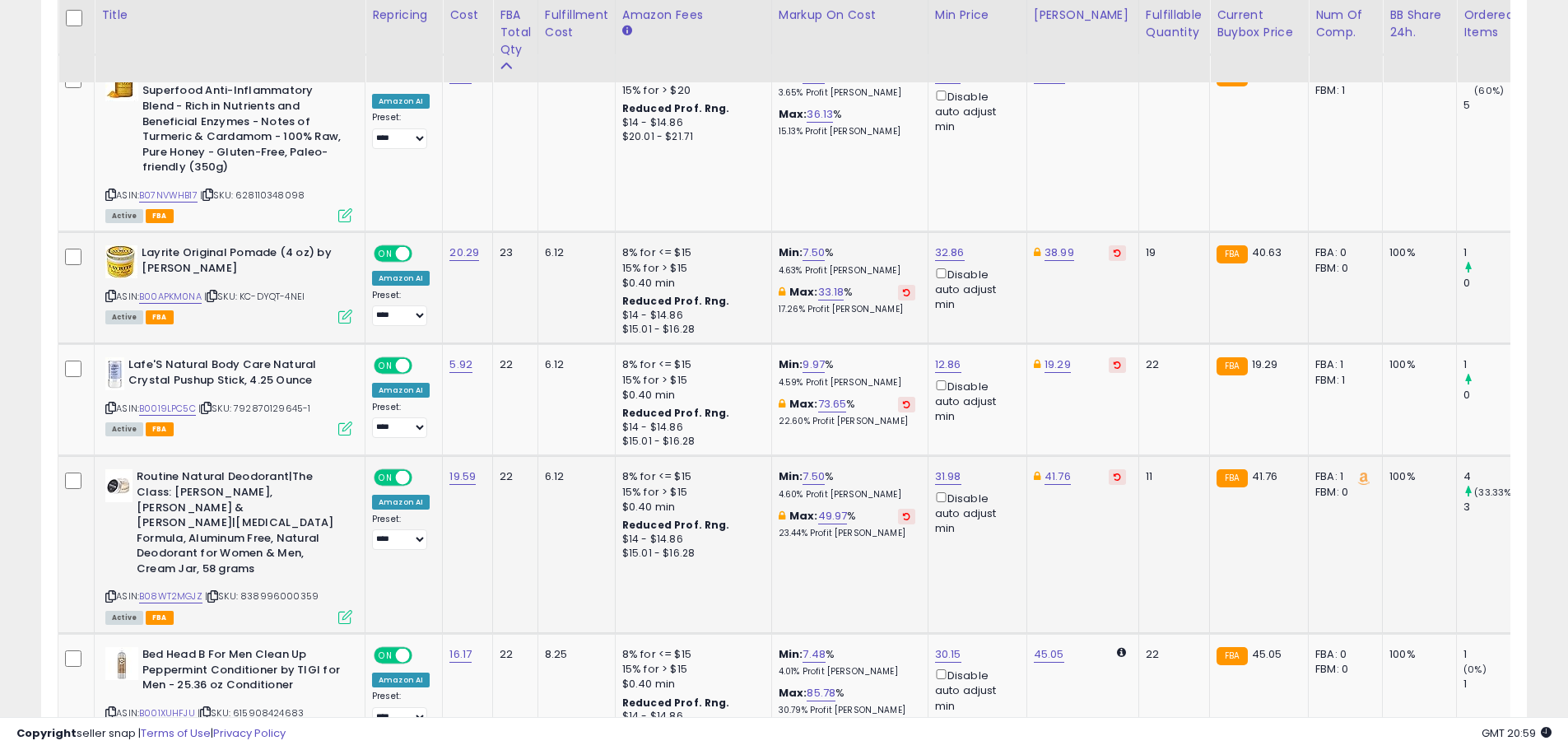
click at [1113, 472] on icon at bounding box center [1117, 476] width 8 height 8
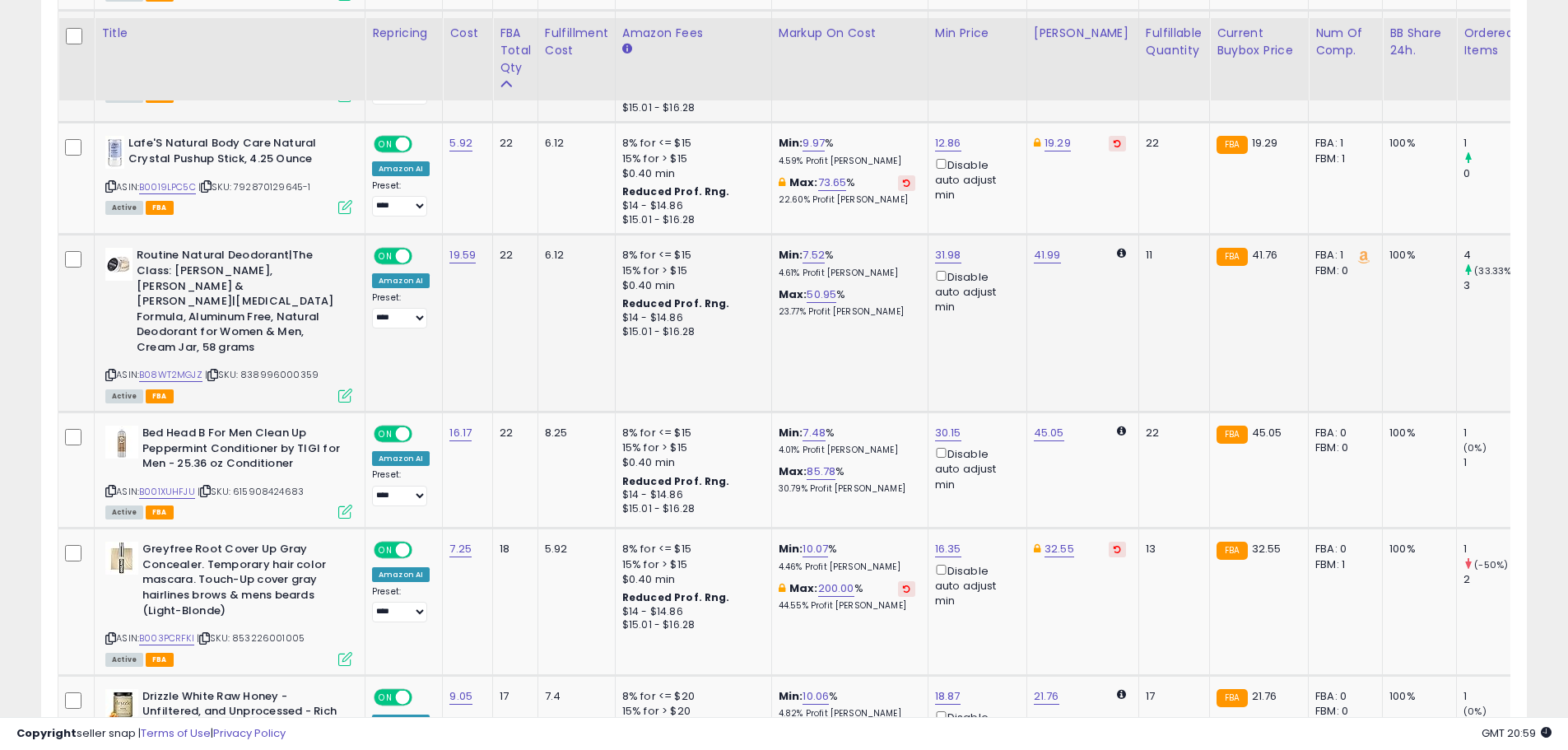
scroll to position [2575, 0]
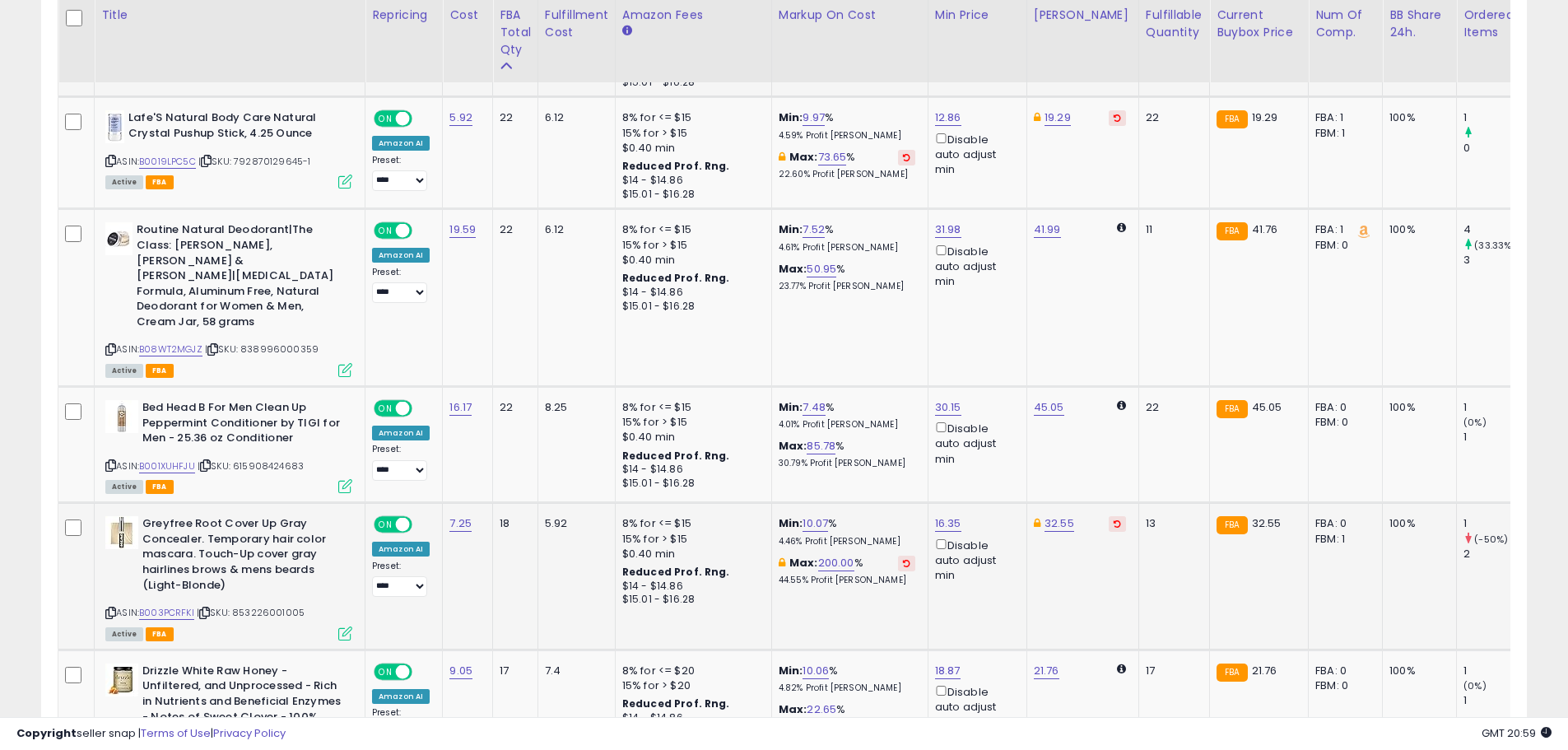
click at [1109, 516] on button at bounding box center [1117, 523] width 17 height 16
click at [1043, 515] on link "35.14" at bounding box center [1047, 522] width 27 height 16
drag, startPoint x: 975, startPoint y: 436, endPoint x: 843, endPoint y: 449, distance: 132.6
type input "*****"
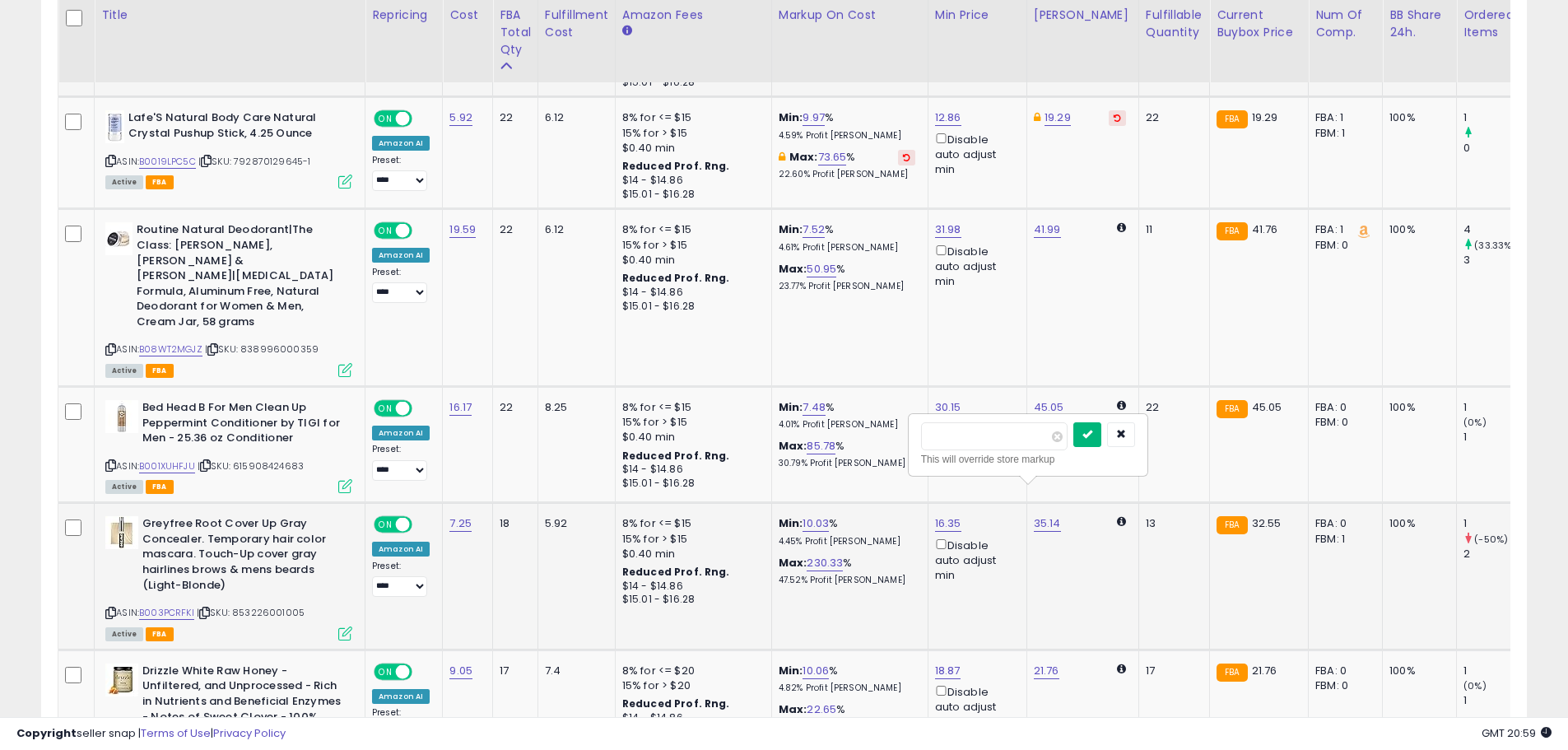
click at [1092, 430] on icon "submit" at bounding box center [1087, 434] width 9 height 9
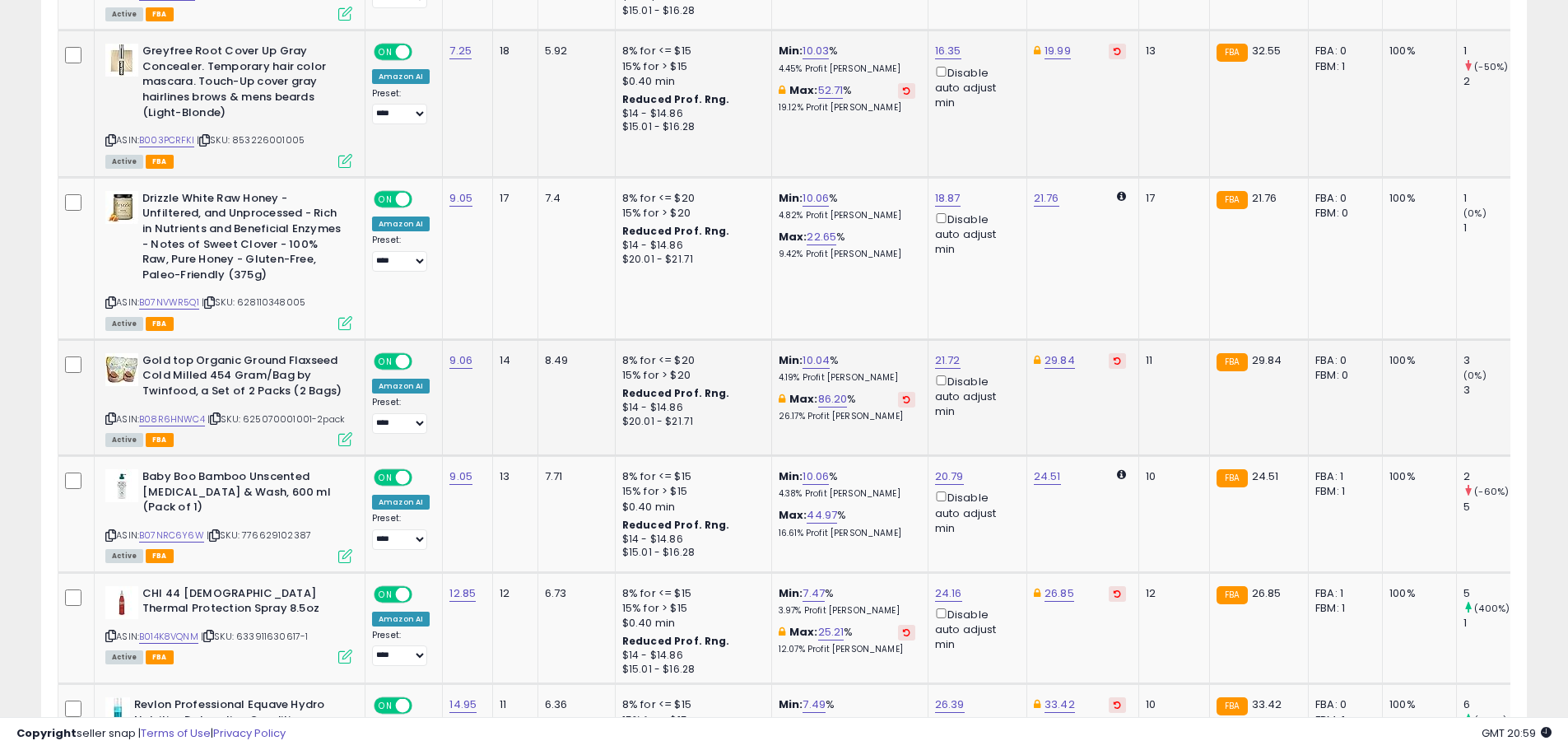
scroll to position [3069, 0]
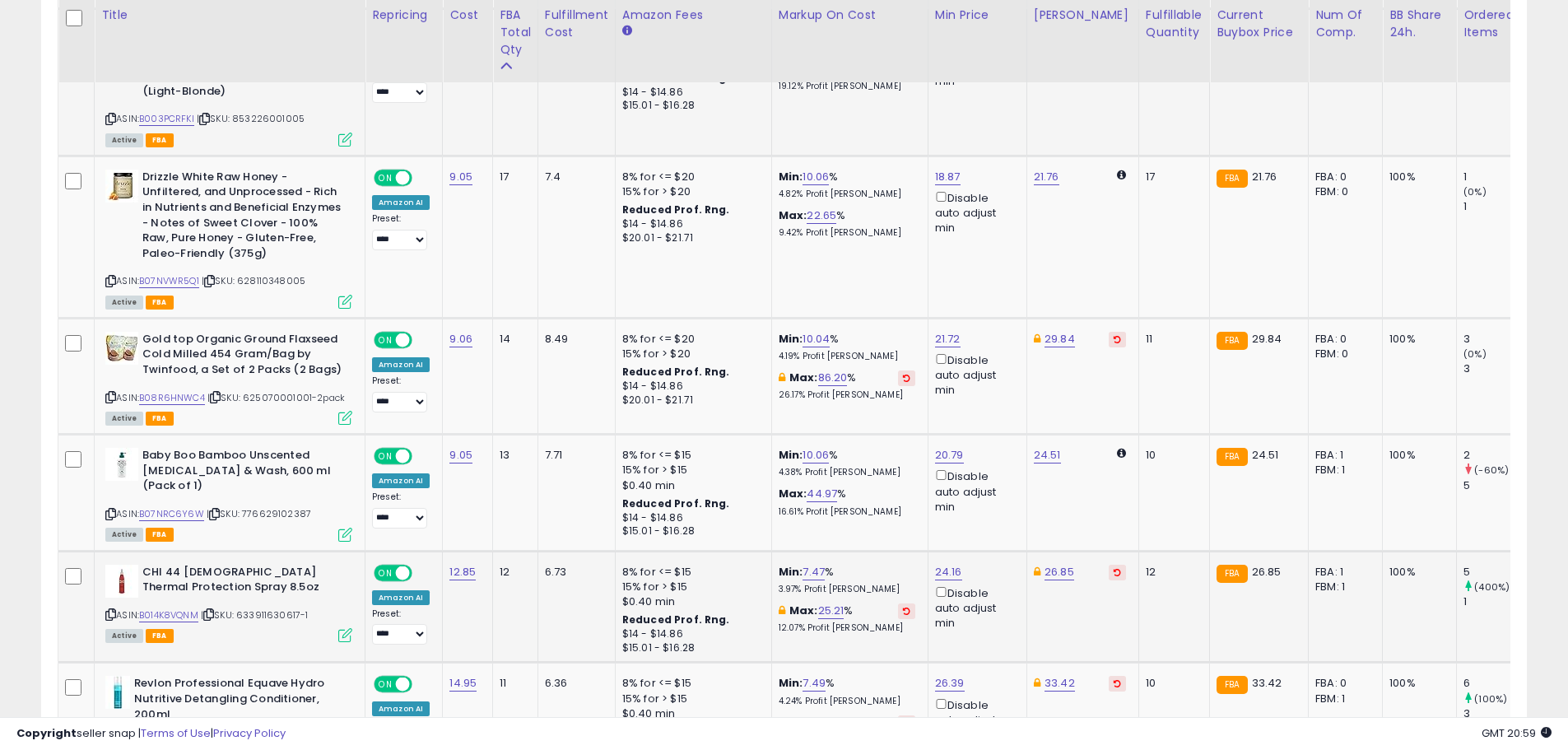
click at [1113, 567] on icon at bounding box center [1117, 571] width 8 height 8
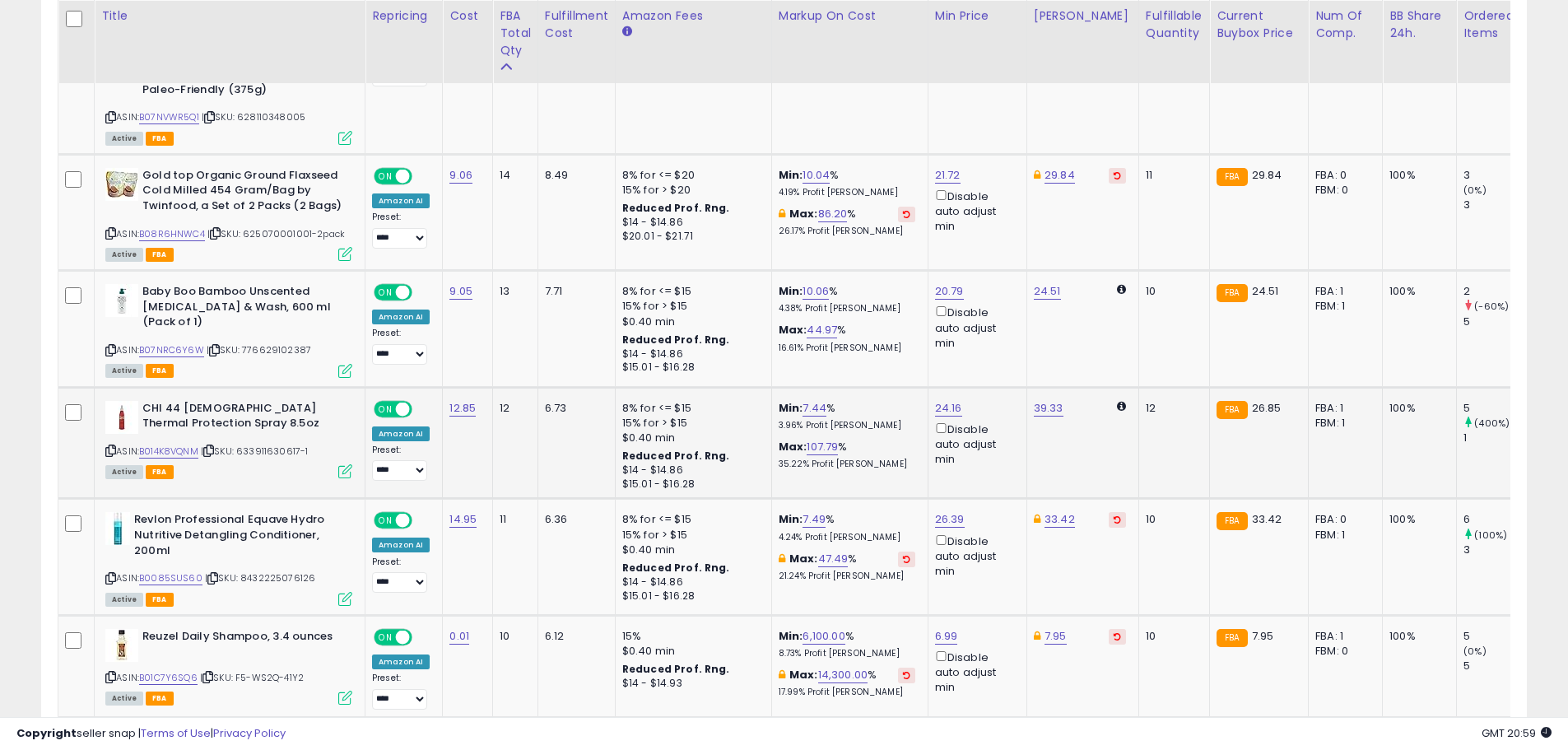
scroll to position [3233, 0]
click at [1113, 515] on icon at bounding box center [1117, 519] width 8 height 8
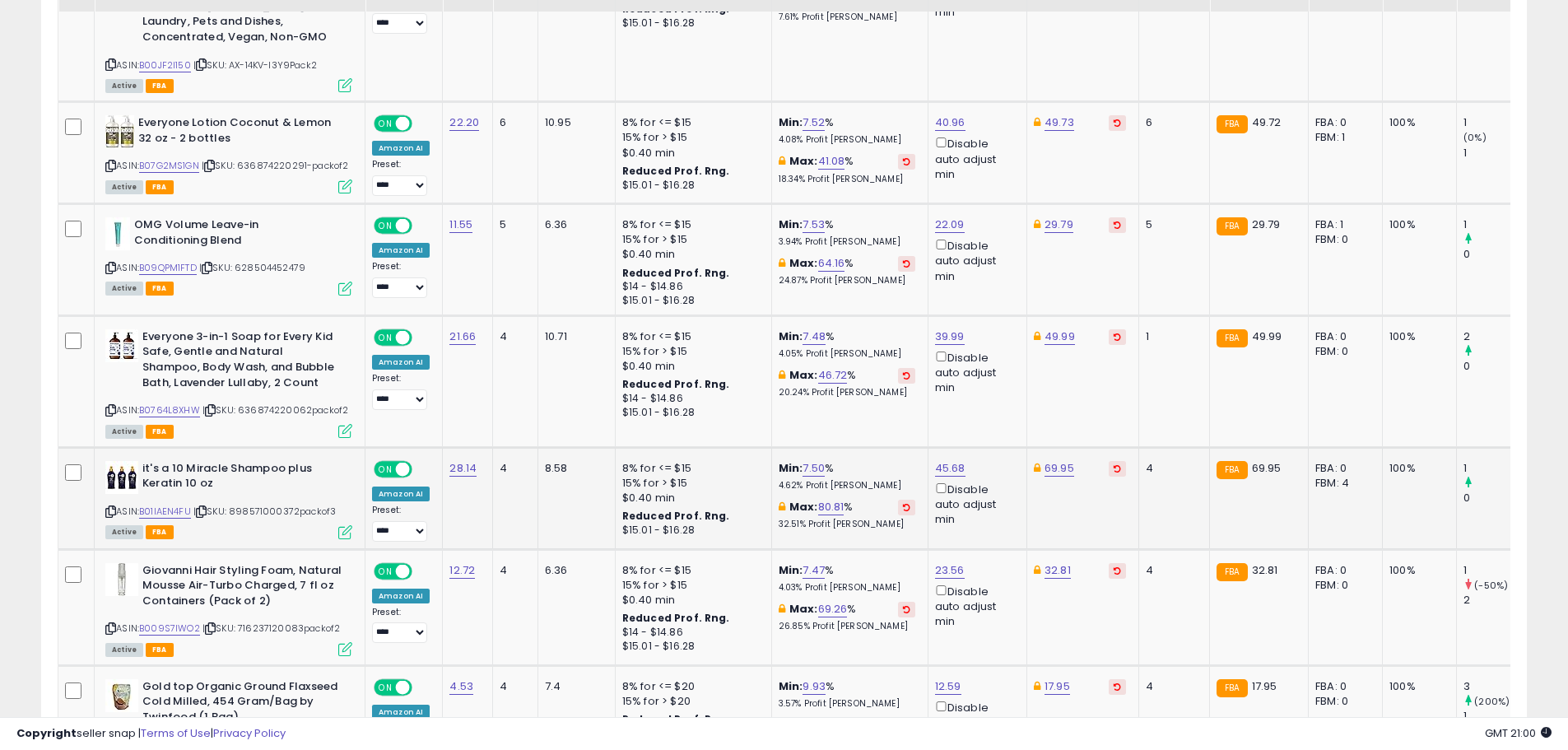
scroll to position [4302, 0]
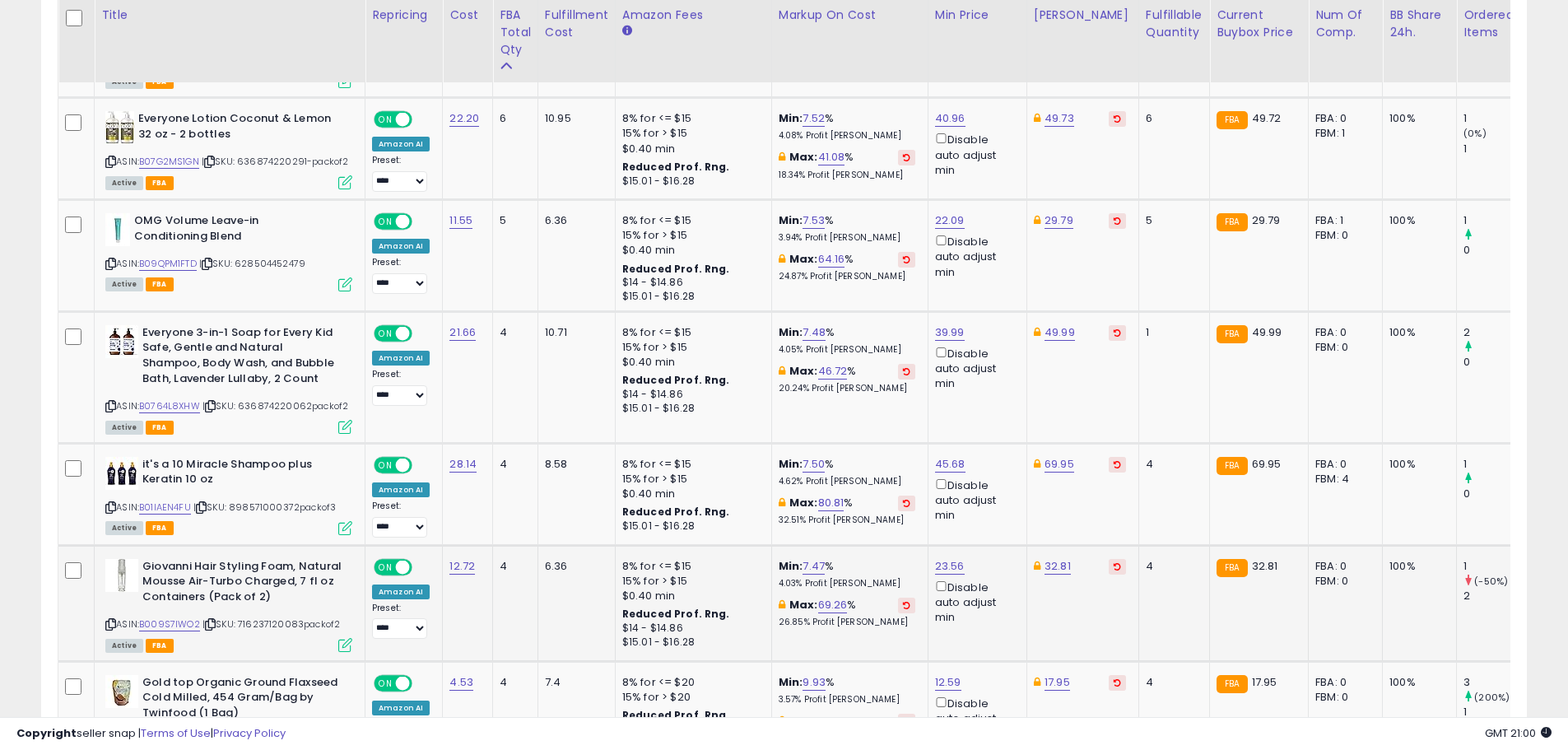
click at [1113, 562] on icon at bounding box center [1117, 566] width 8 height 8
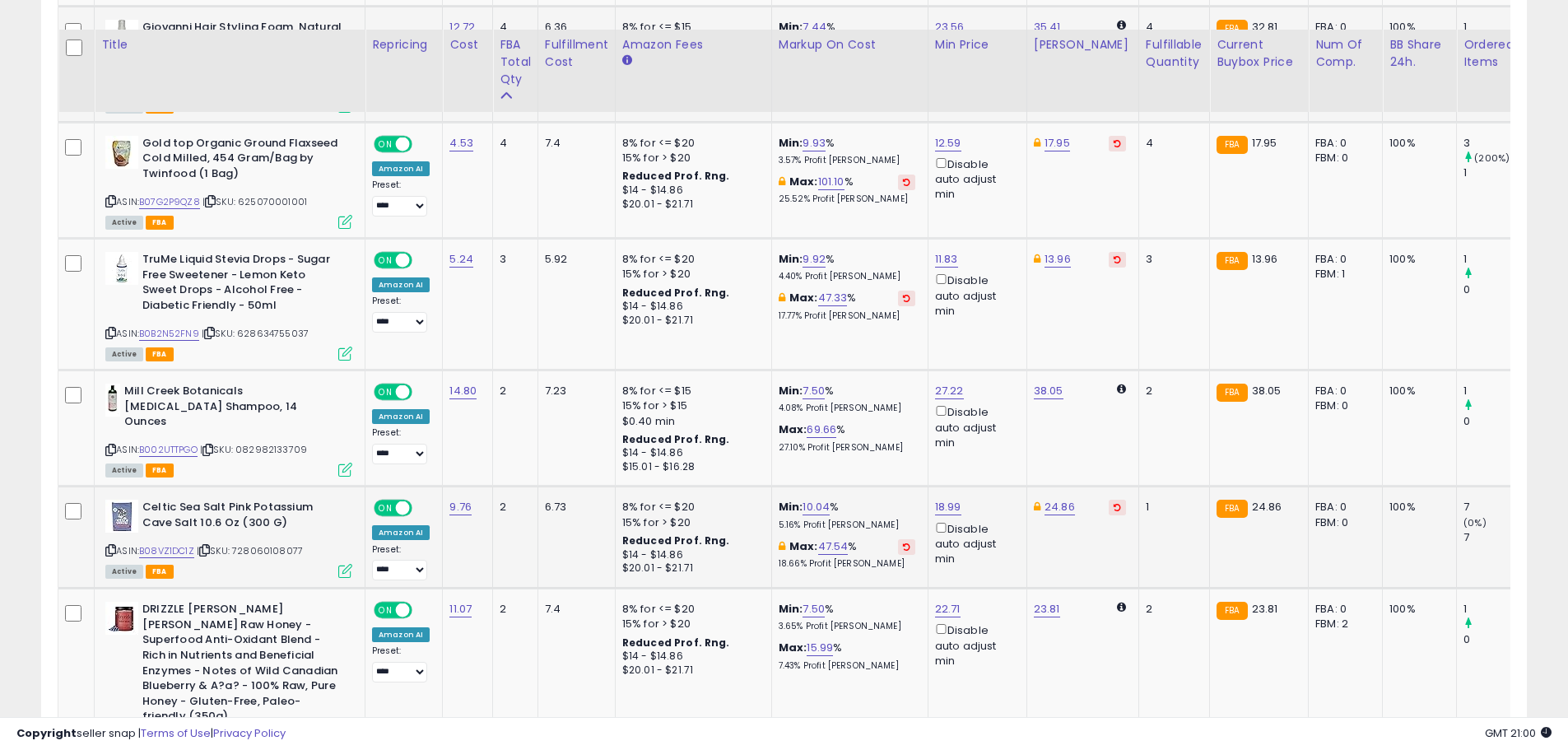
scroll to position [4878, 0]
